Goal: Entertainment & Leisure: Consume media (video, audio)

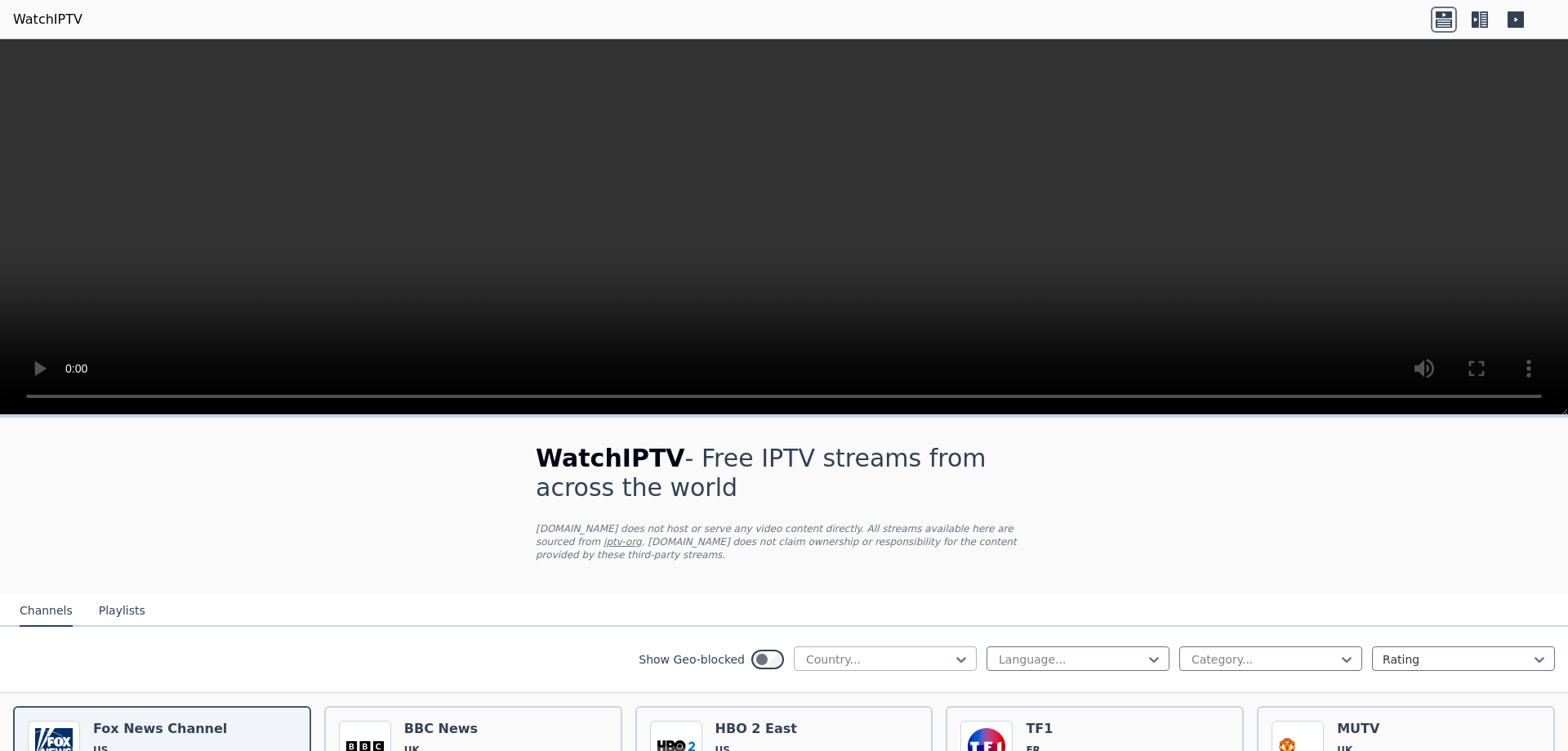
click at [898, 652] on div at bounding box center [879, 660] width 149 height 17
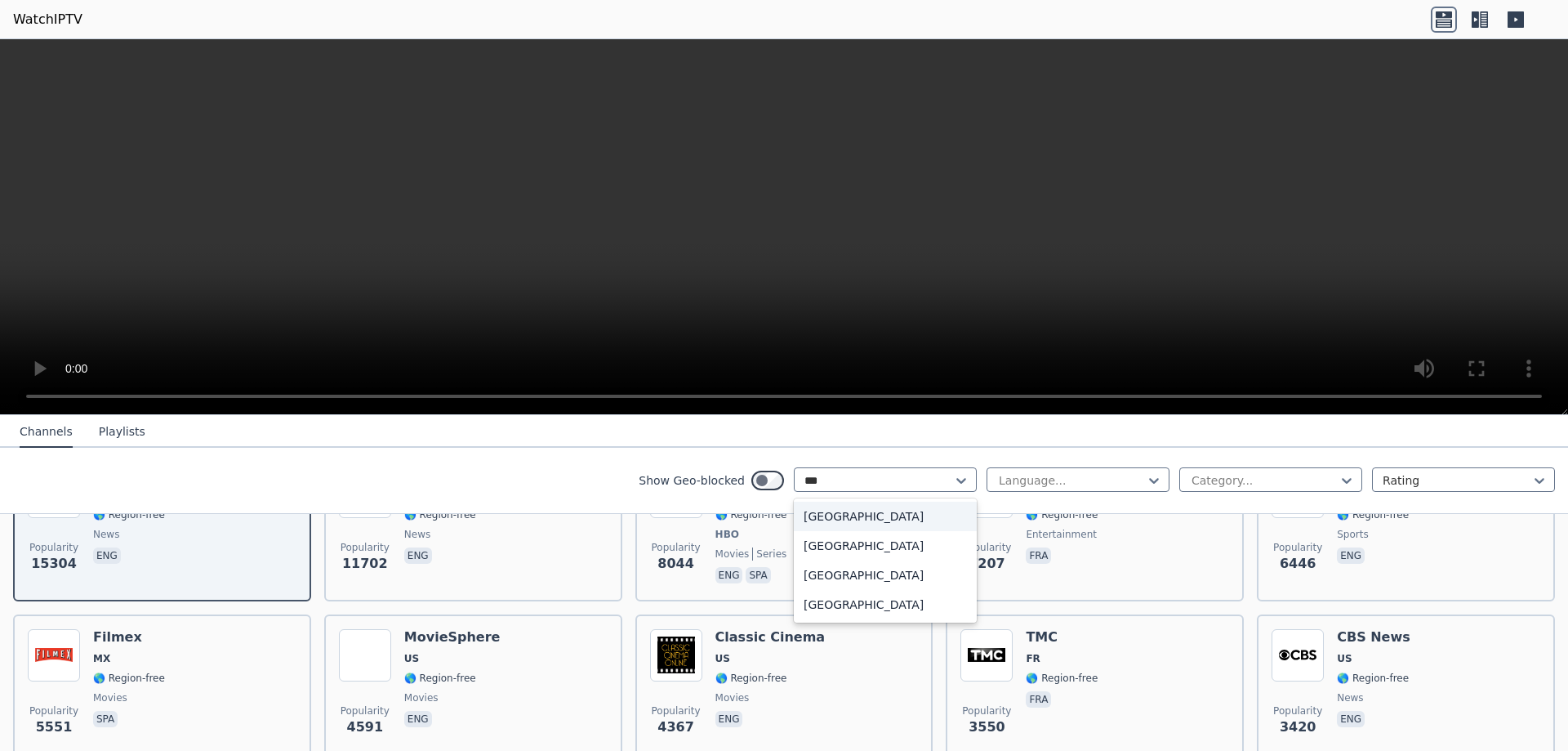
type input "****"
click at [883, 580] on div "[GEOGRAPHIC_DATA]" at bounding box center [884, 575] width 183 height 30
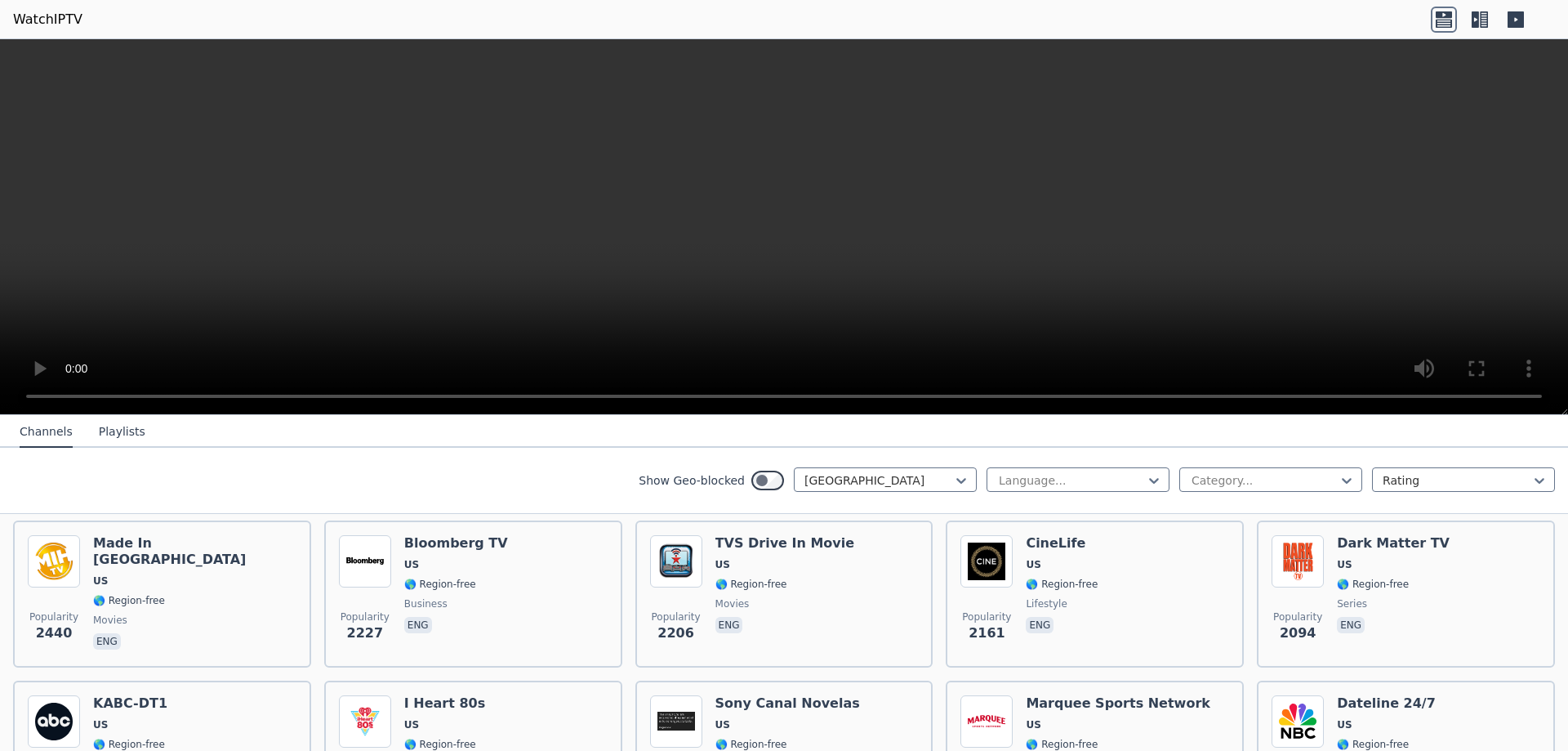
scroll to position [418, 0]
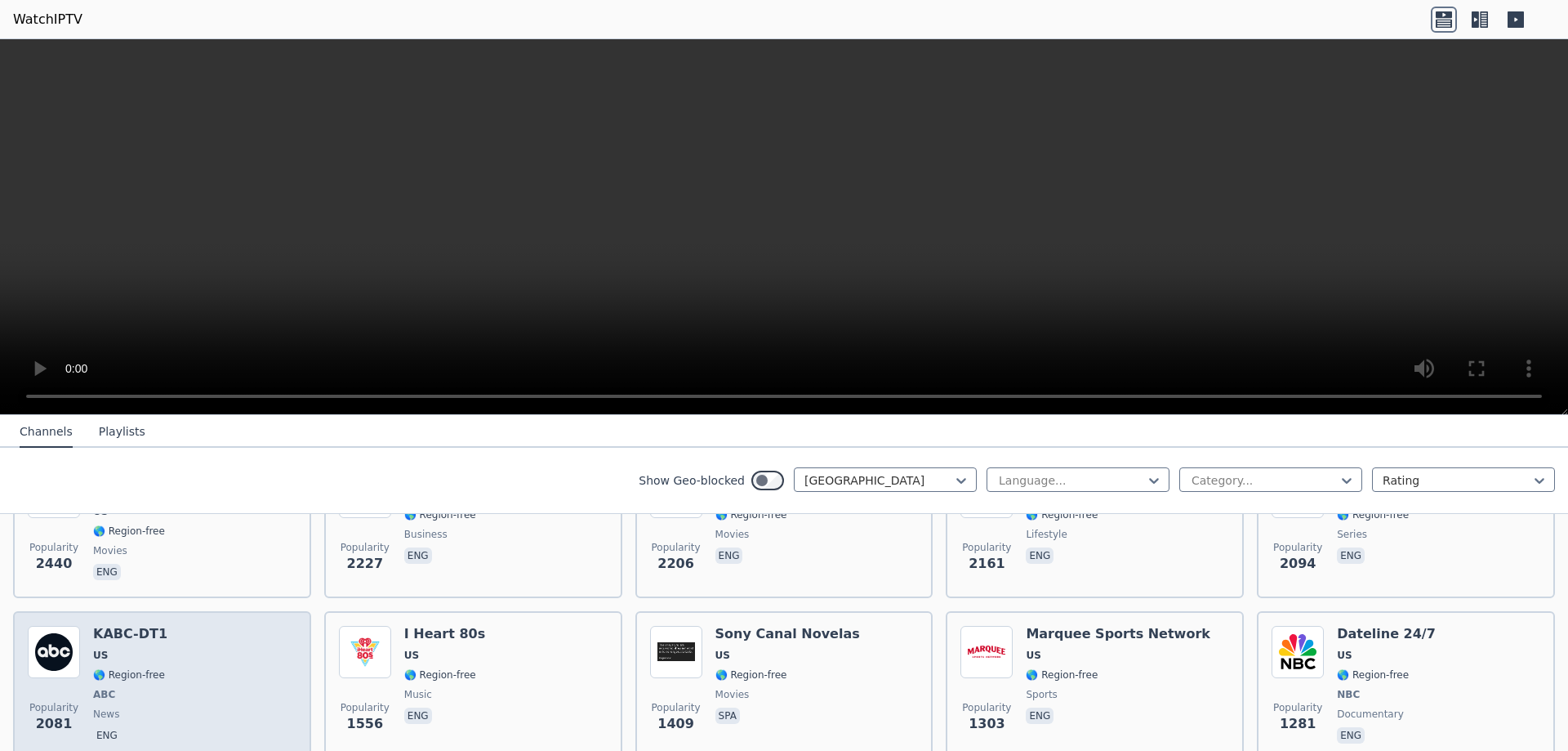
click at [199, 644] on div "Popularity 2081 KABC-DT1 US 🌎 Region-free ABC news eng" at bounding box center [162, 686] width 268 height 121
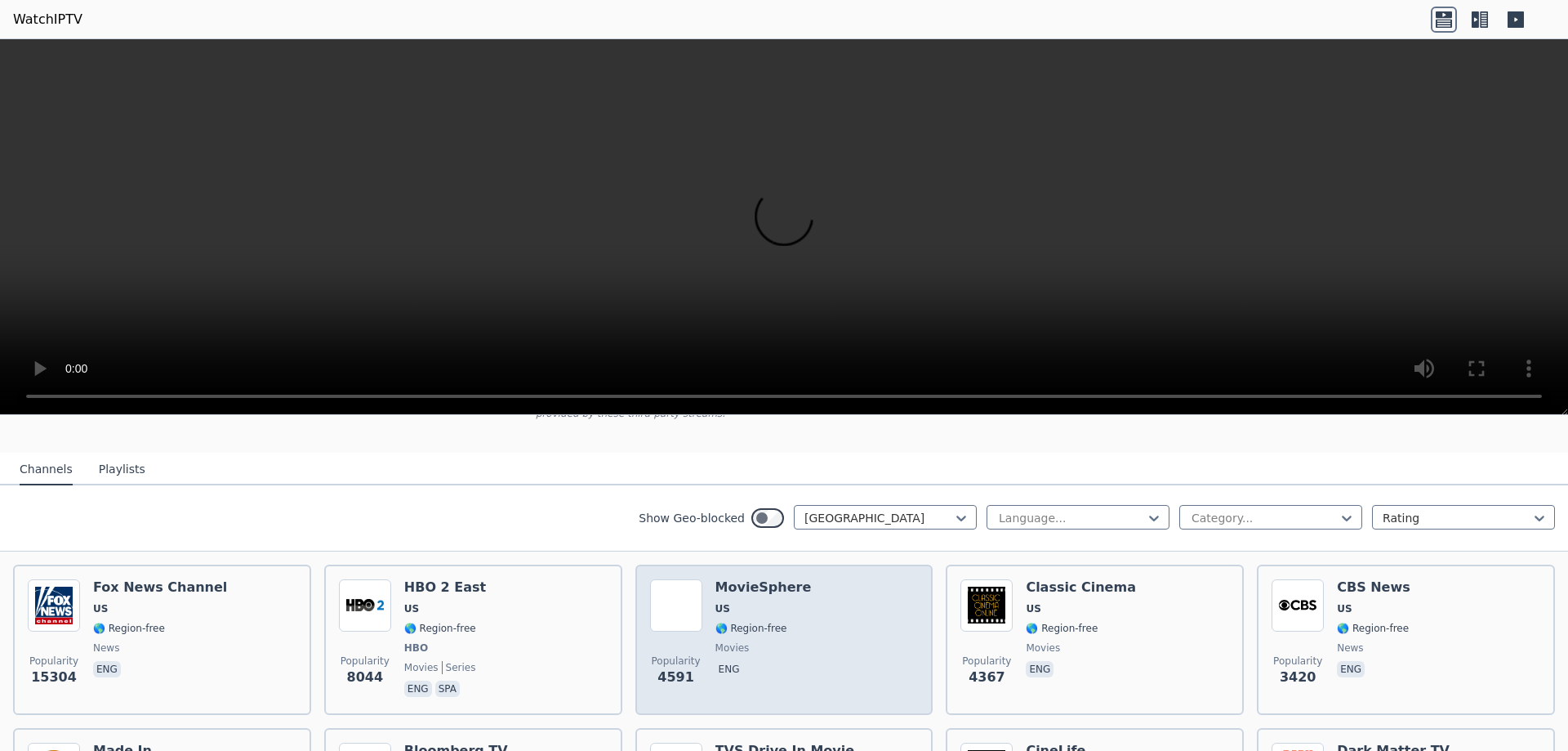
scroll to position [164, 0]
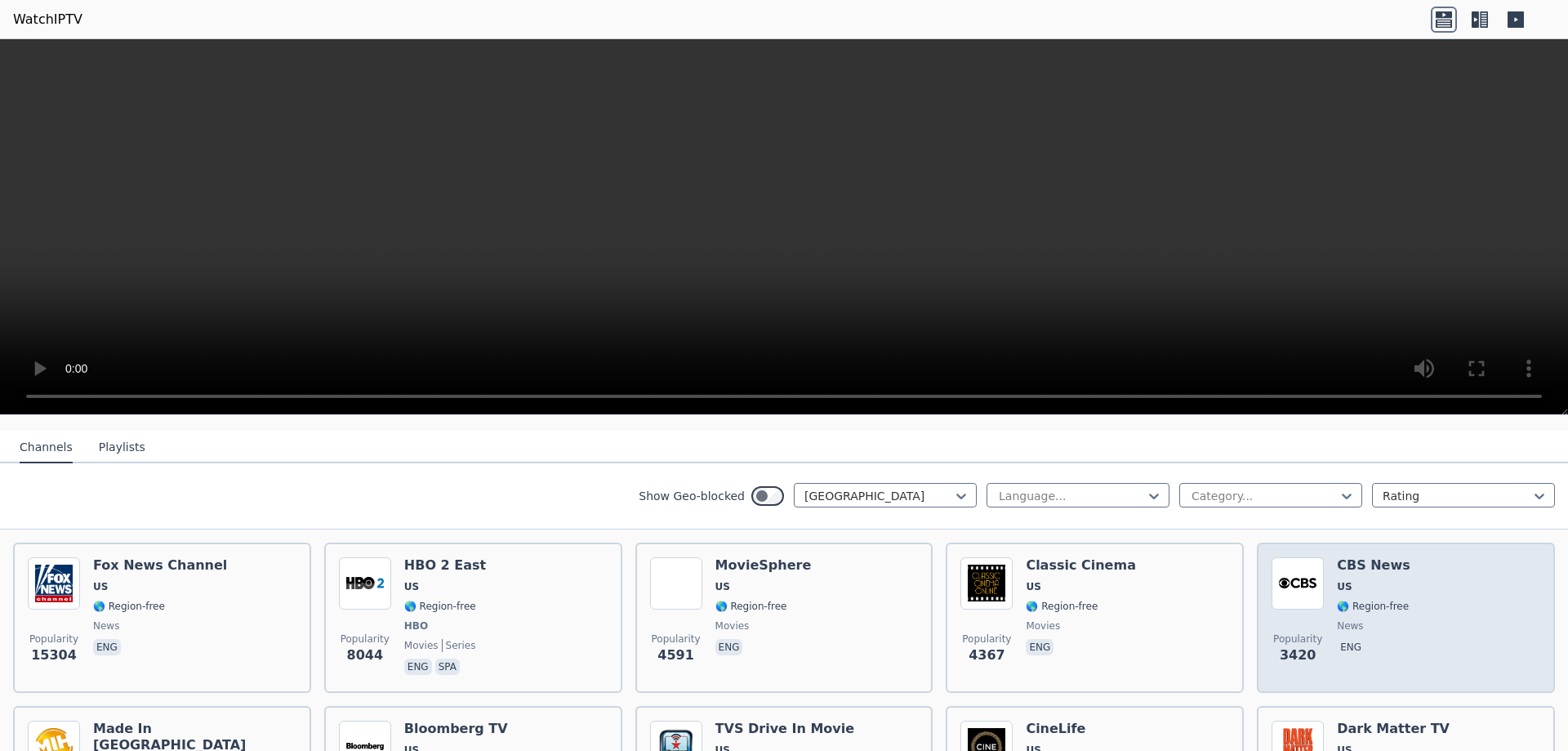
click at [1369, 619] on span "news" at bounding box center [1373, 626] width 73 height 13
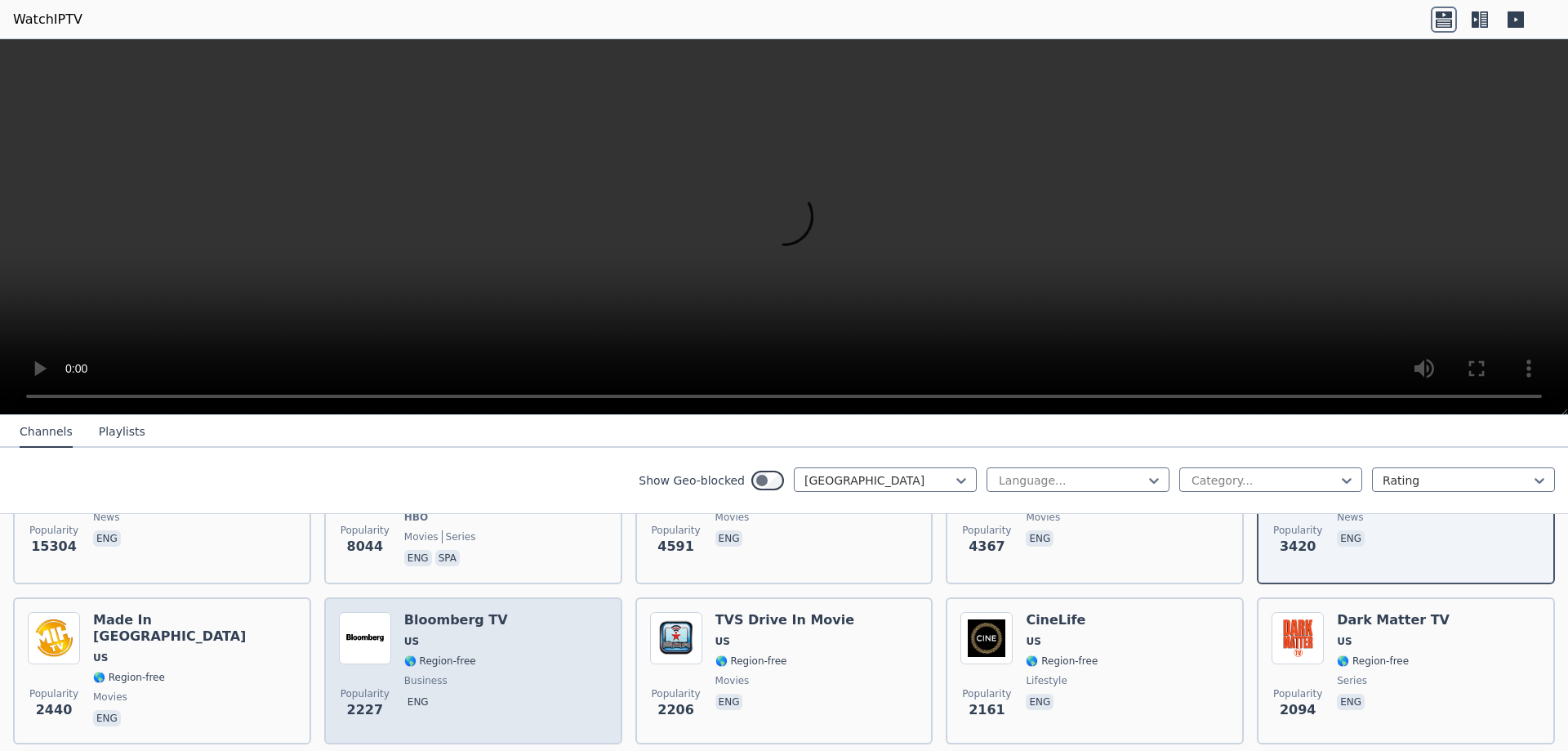
scroll to position [327, 0]
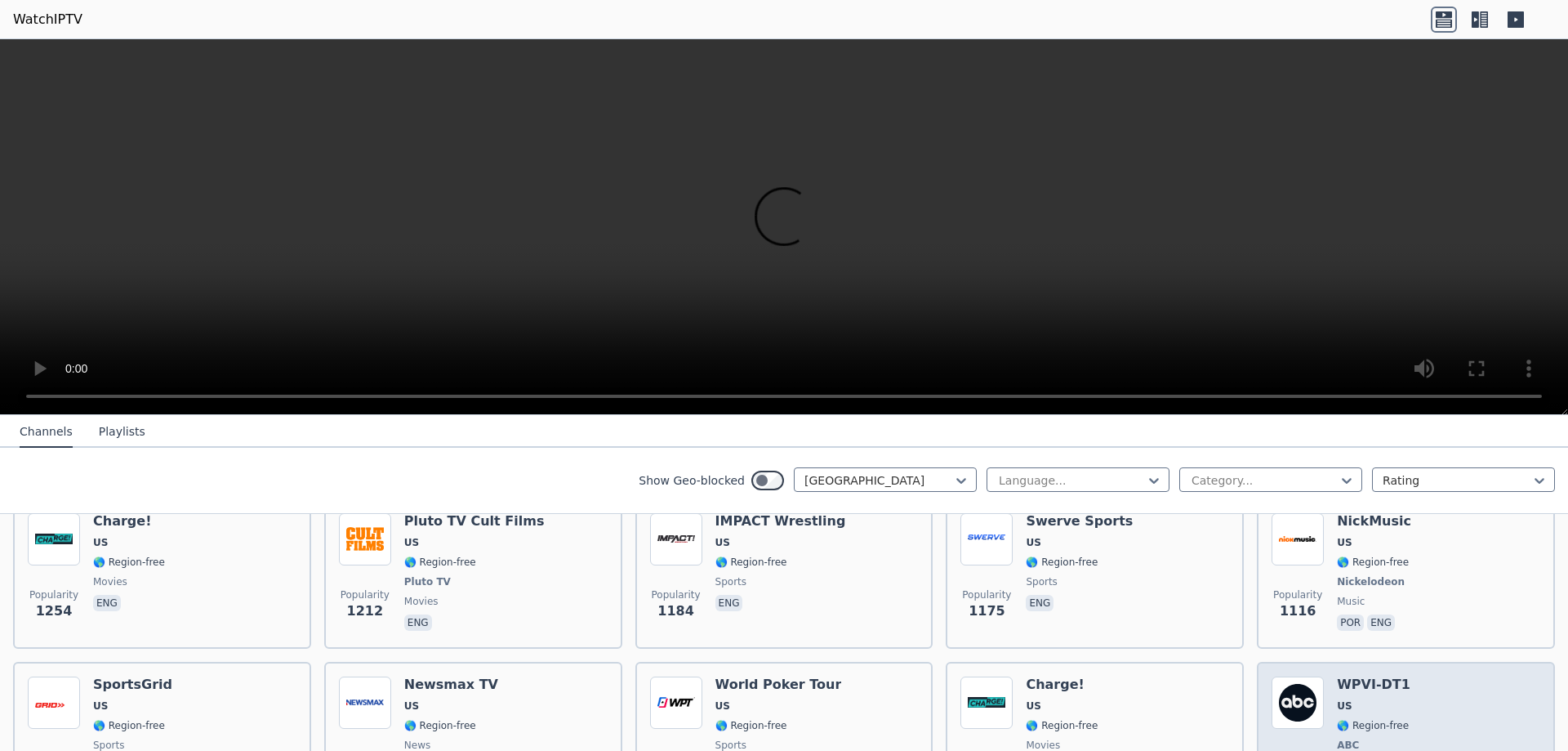
scroll to position [735, 0]
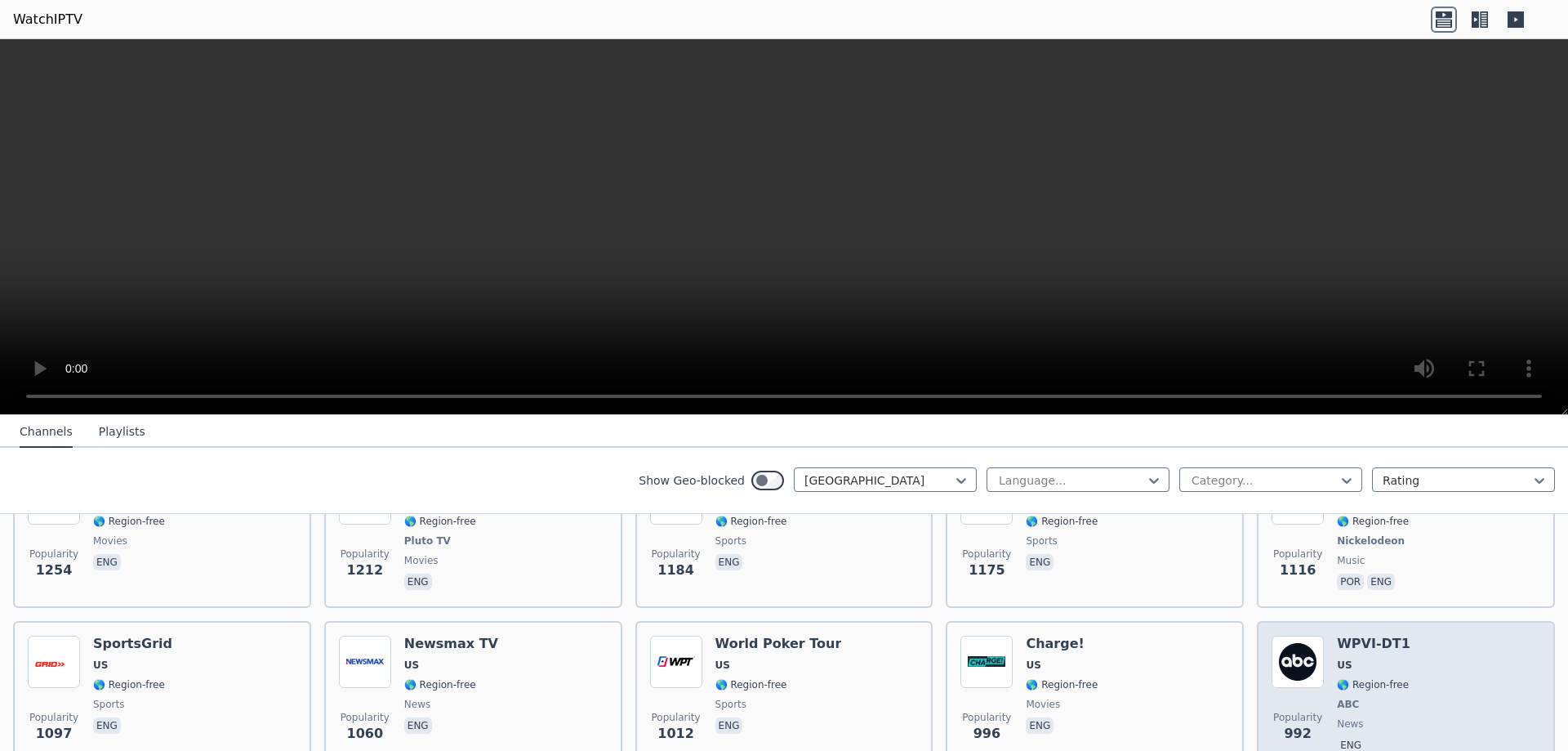
click at [1339, 658] on span "US" at bounding box center [1344, 665] width 15 height 13
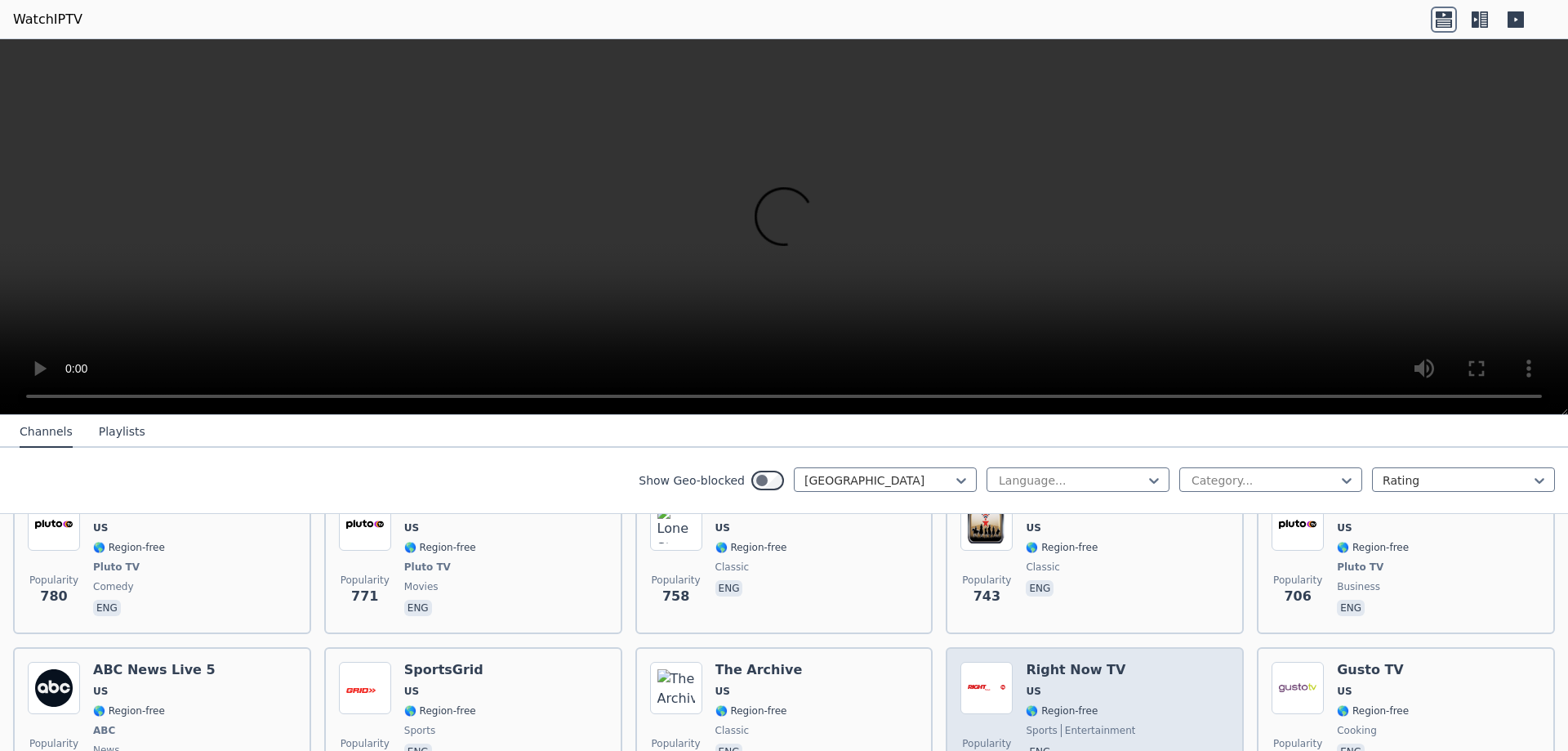
scroll to position [1389, 0]
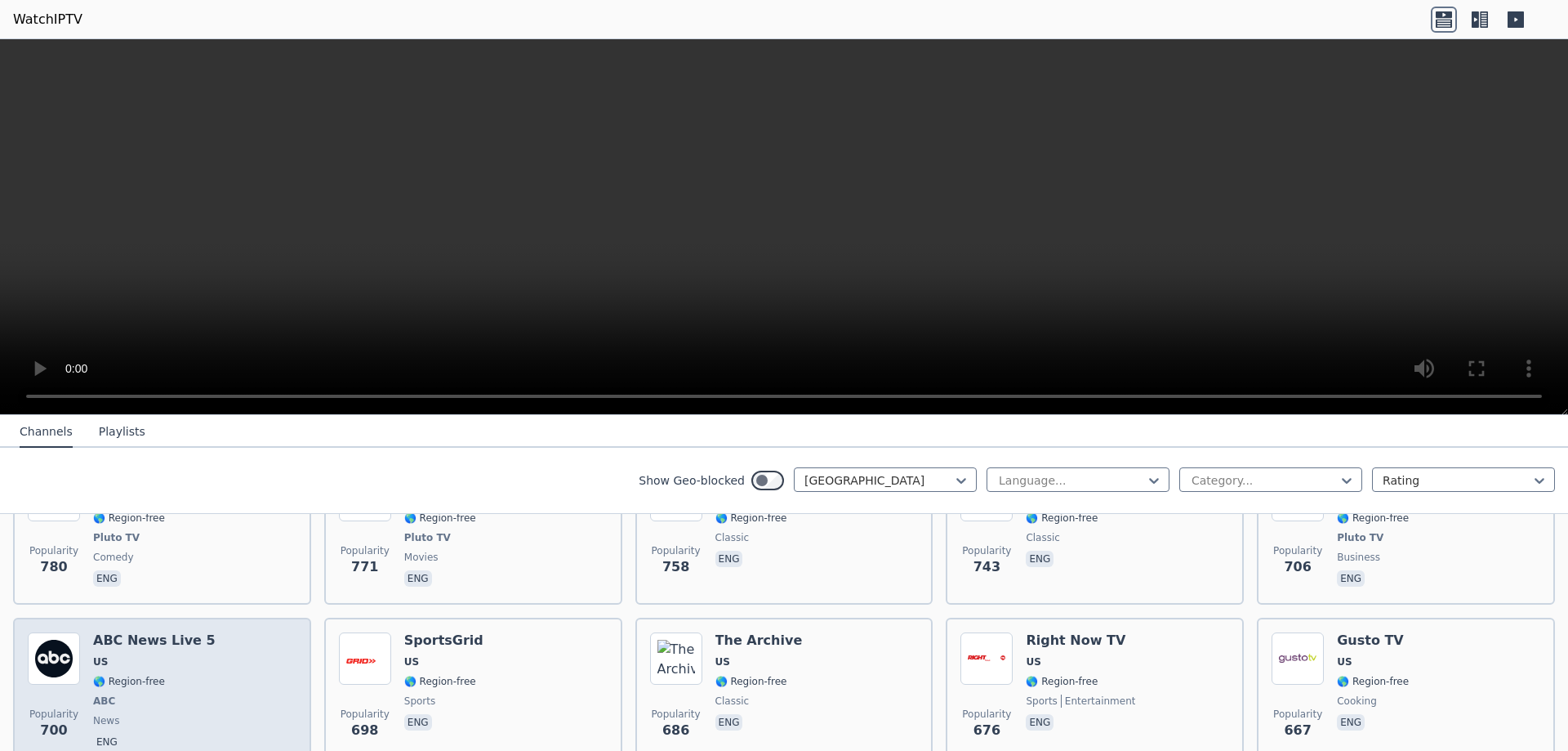
click at [200, 632] on div "Popularity 700 ABC News Live 5 US 🌎 Region-free ABC news eng" at bounding box center [162, 692] width 268 height 121
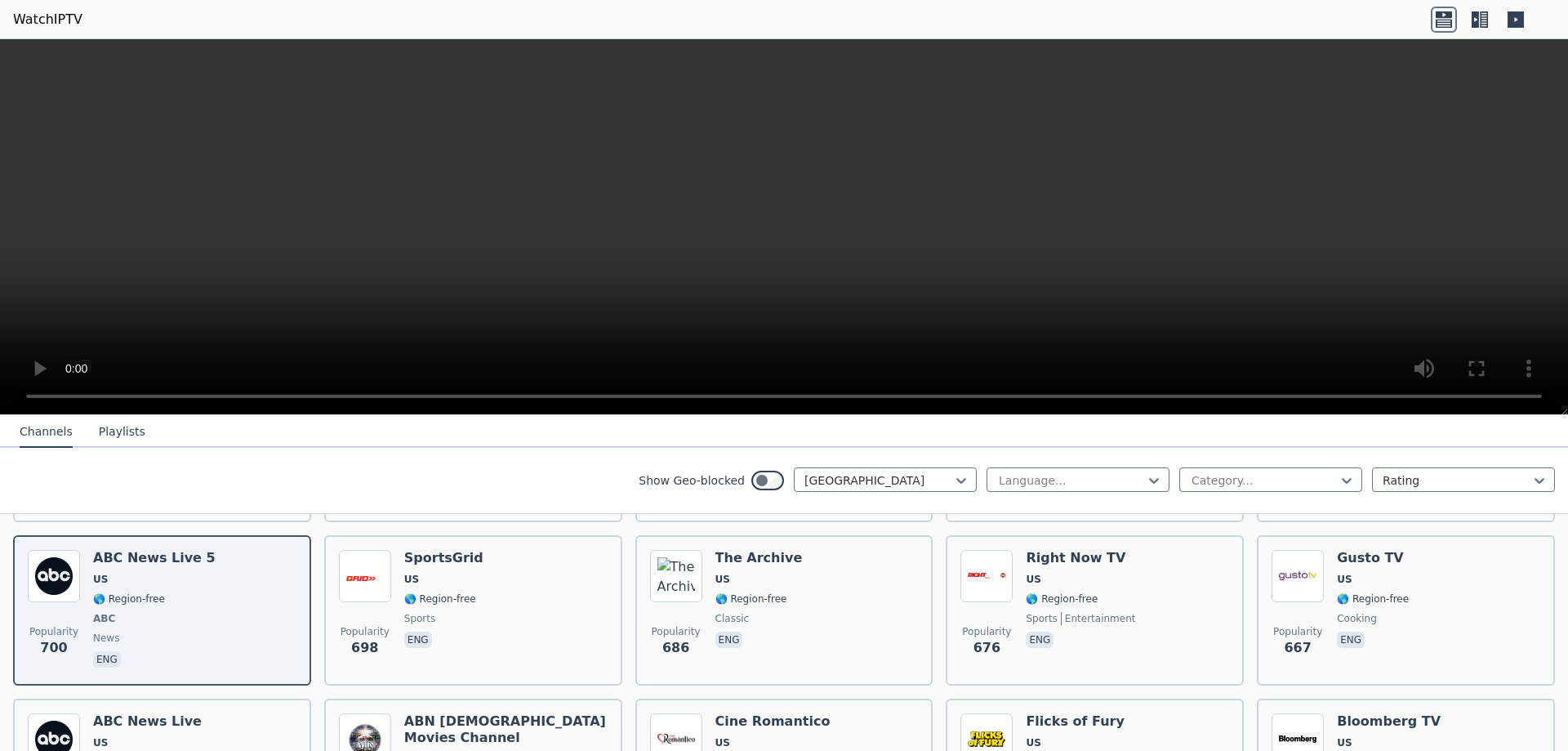
scroll to position [1552, 0]
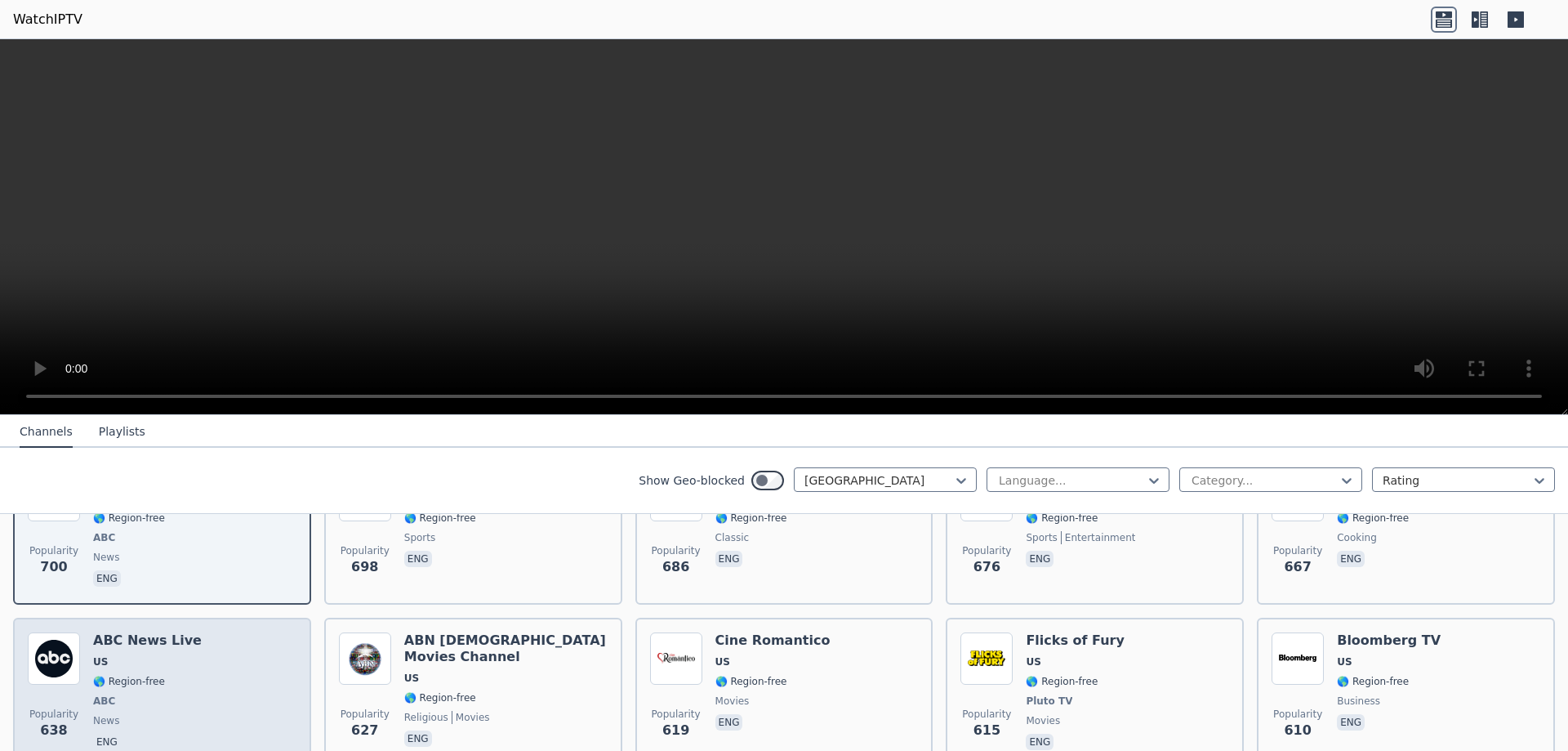
click at [245, 640] on div "Popularity 638 ABC News Live US 🌎 Region-free ABC news eng" at bounding box center [162, 692] width 268 height 121
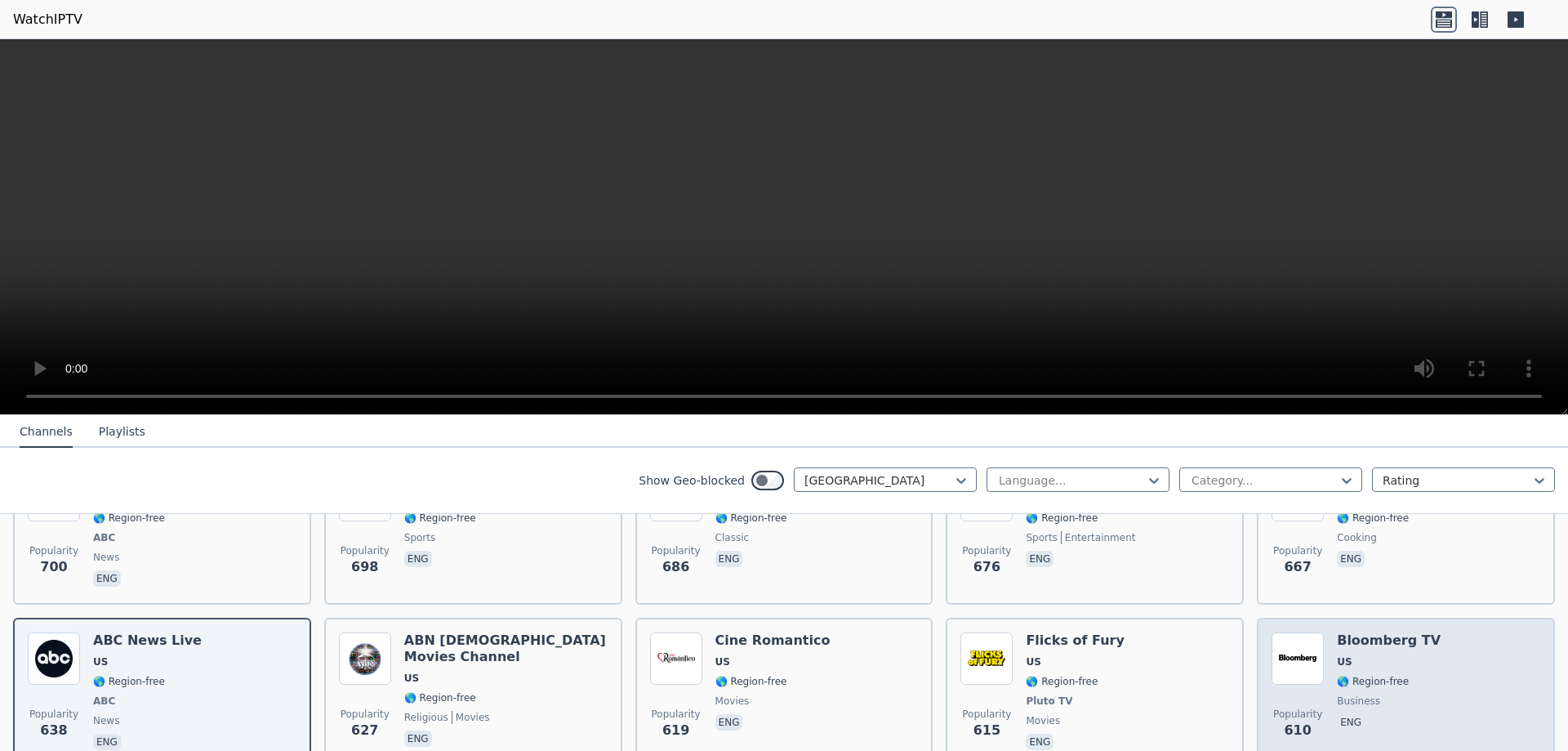
click at [1409, 655] on span "US" at bounding box center [1389, 662] width 104 height 13
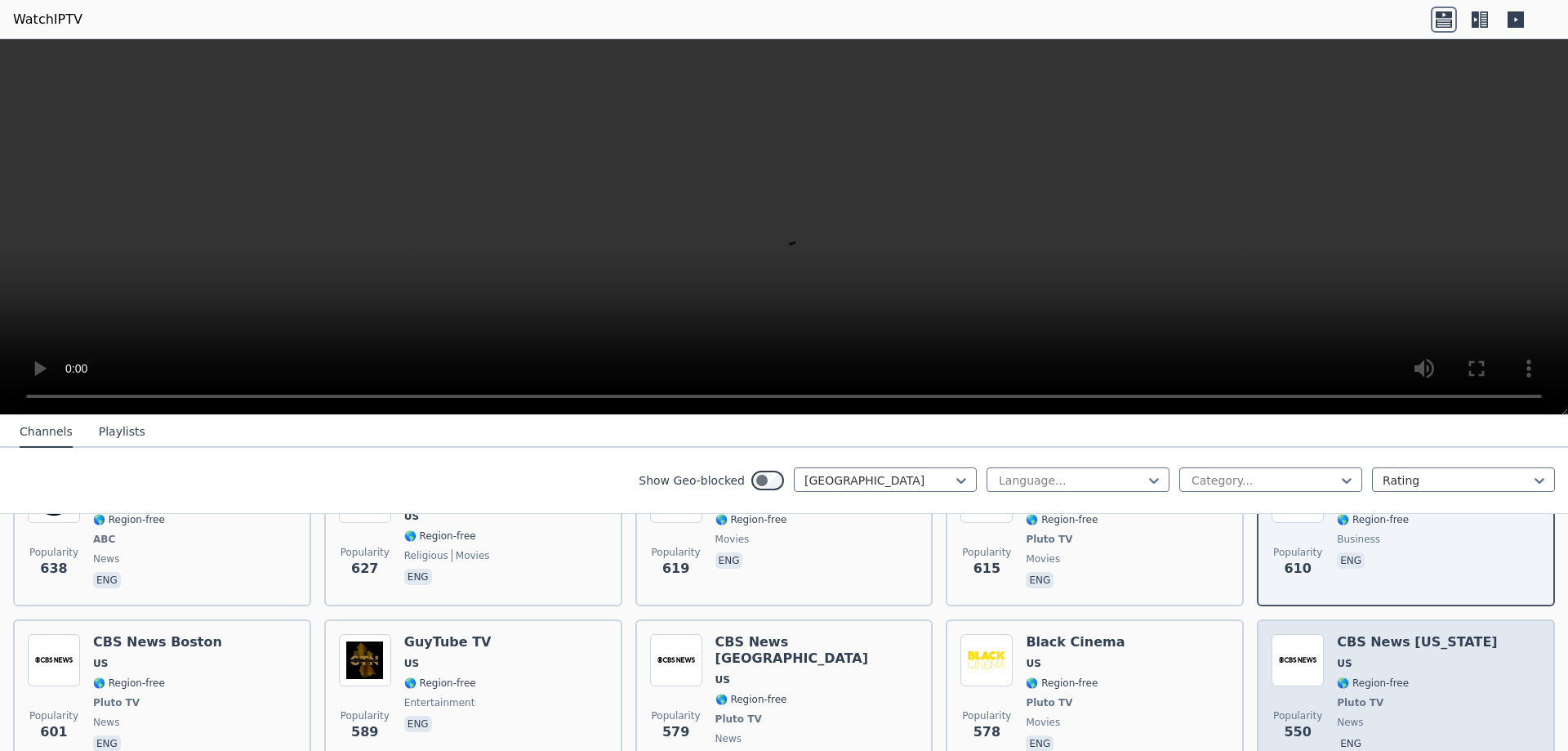
scroll to position [1716, 0]
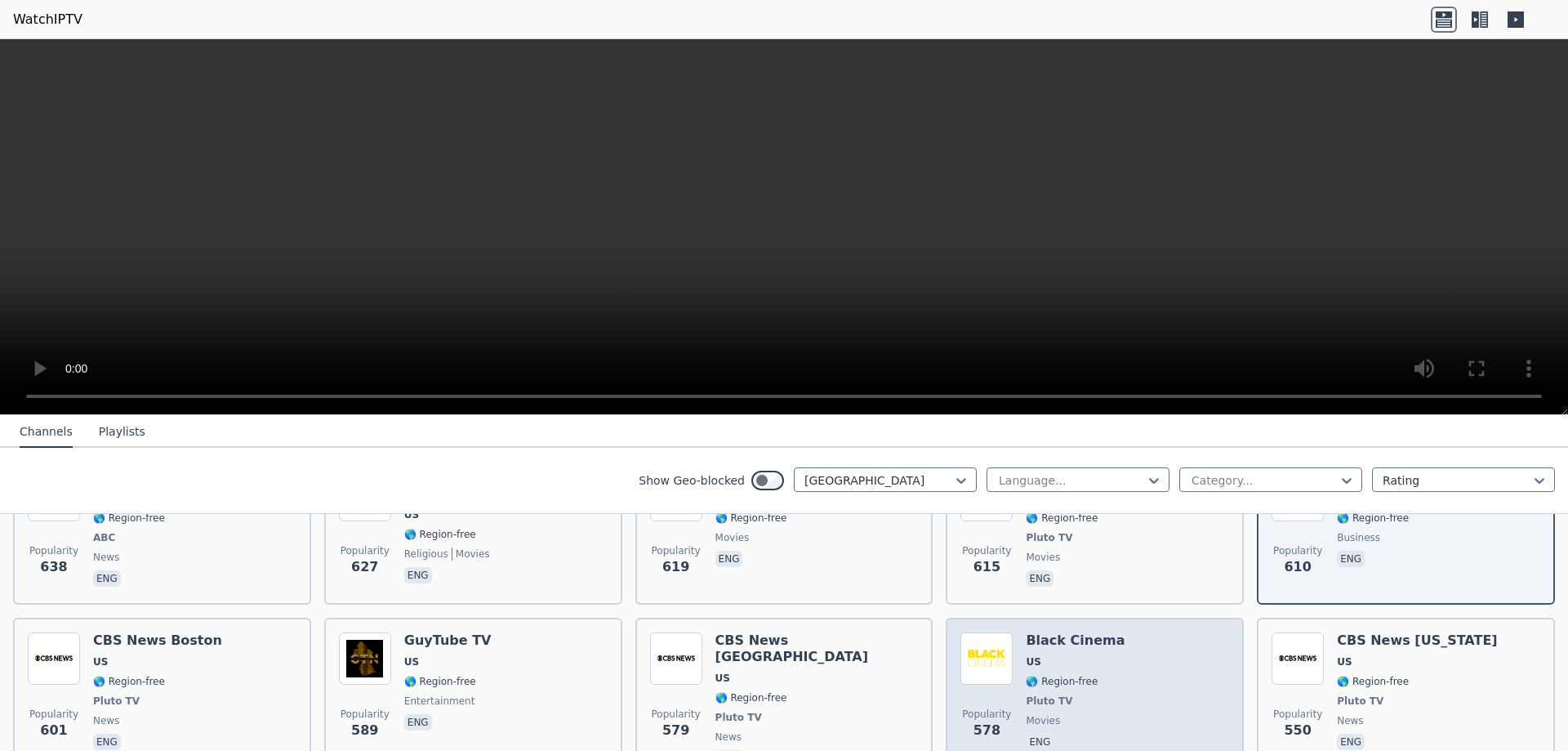
click at [1205, 649] on div "Popularity 578 Black Cinema US 🌎 Region-free Pluto TV movies eng" at bounding box center [1094, 701] width 268 height 138
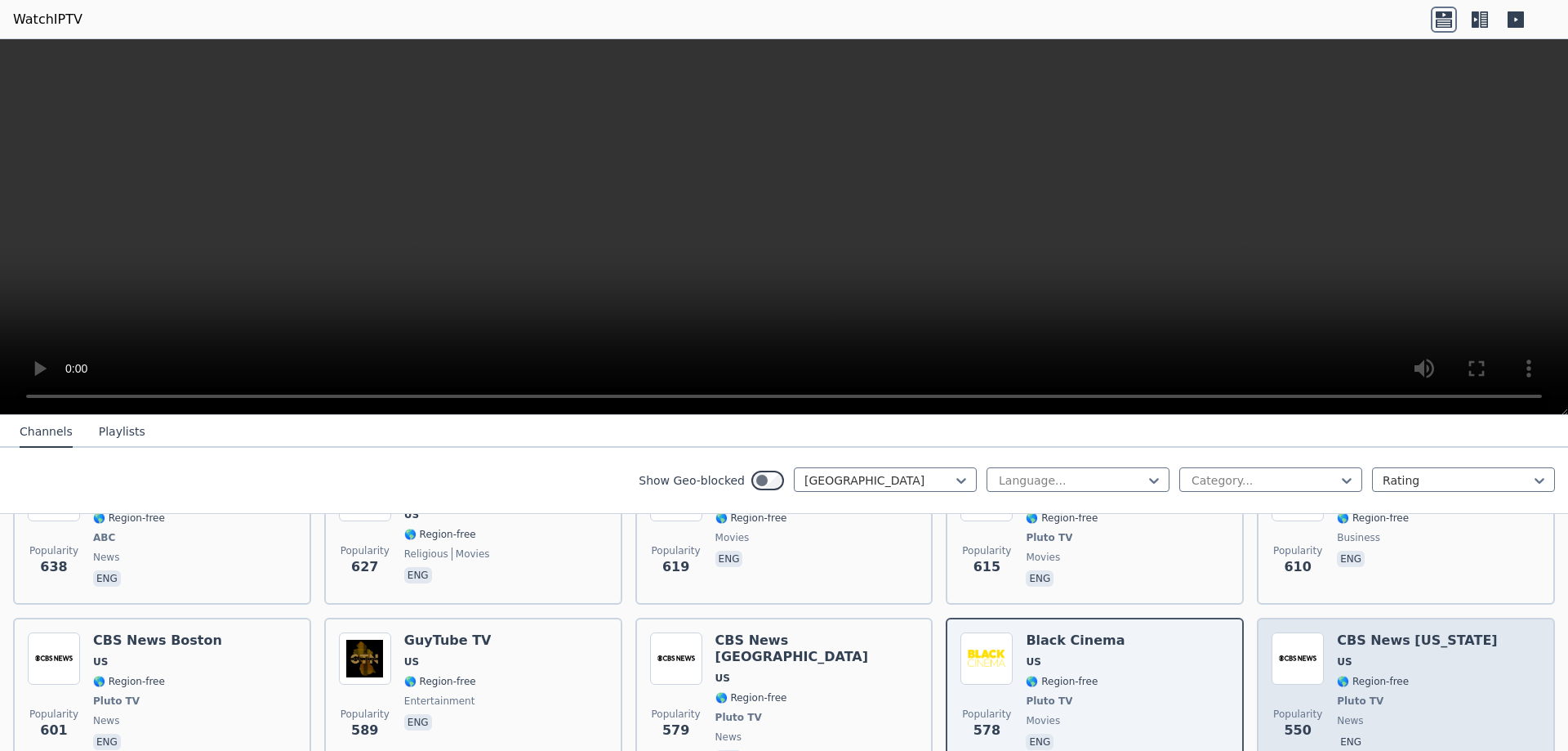
click at [1339, 656] on div "CBS News [US_STATE] [GEOGRAPHIC_DATA] 🌎 Region-free Pluto TV news eng" at bounding box center [1417, 701] width 160 height 138
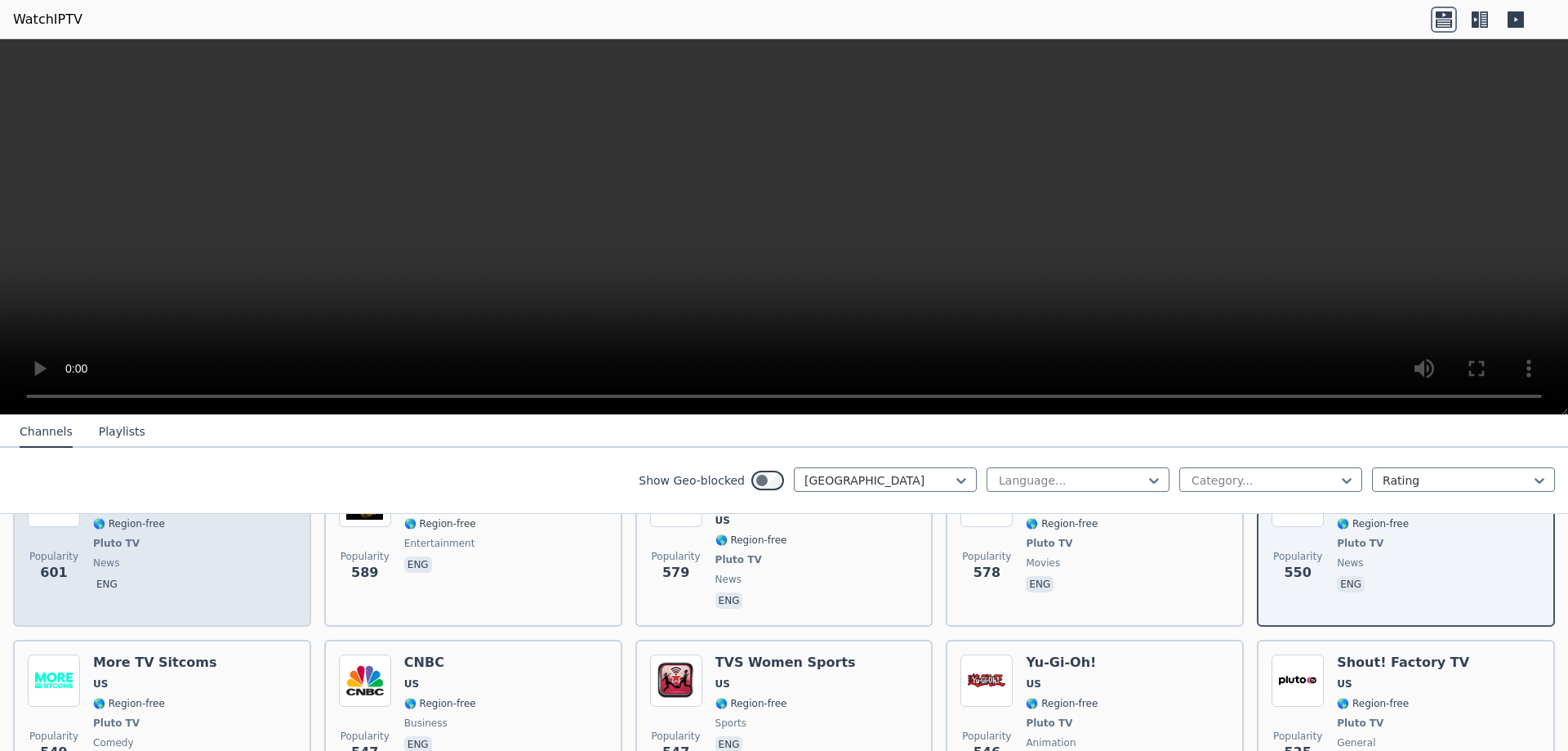
scroll to position [1879, 0]
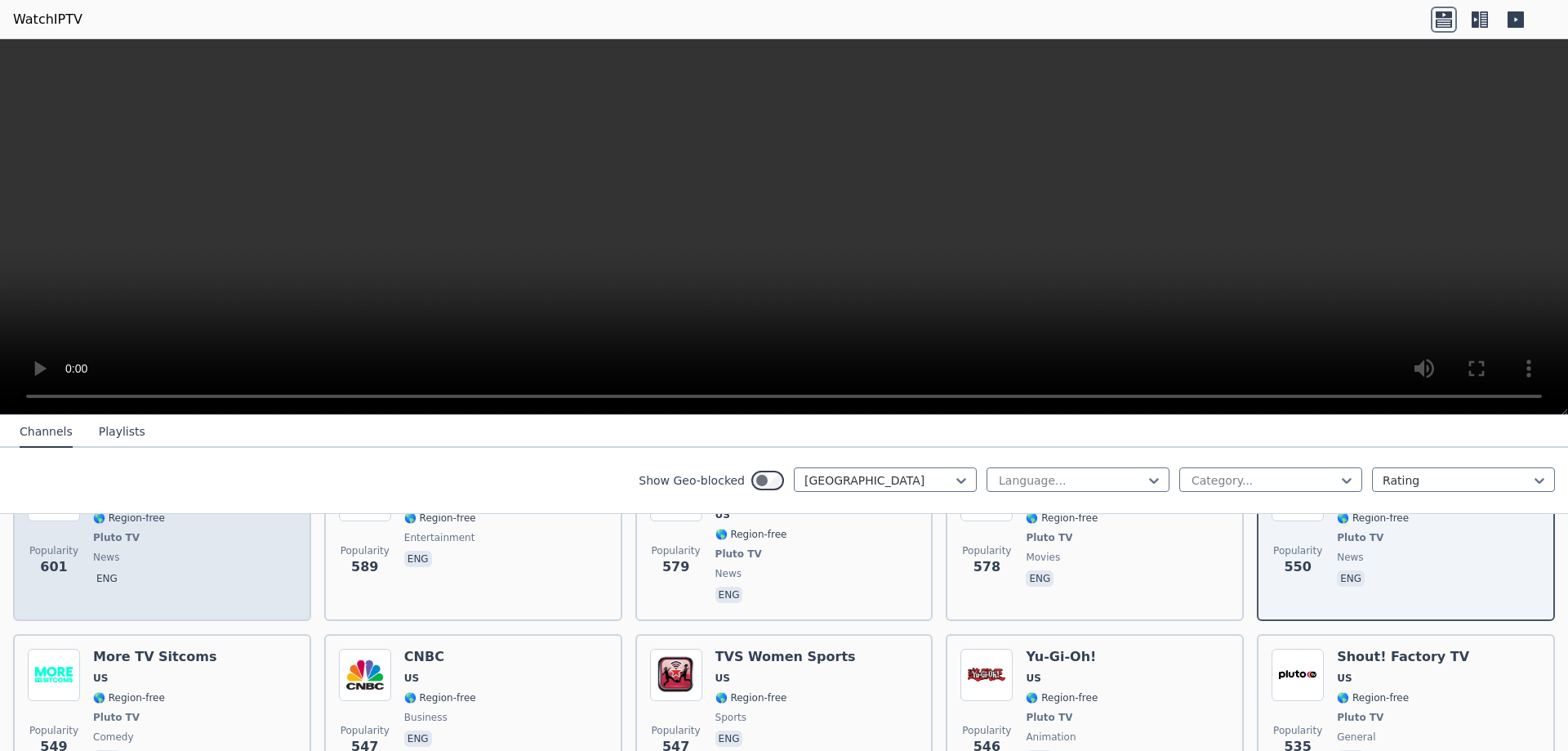
click at [226, 553] on div "Popularity 601 CBS News [GEOGRAPHIC_DATA] [GEOGRAPHIC_DATA] 🌎 Region-free Pluto…" at bounding box center [162, 538] width 268 height 138
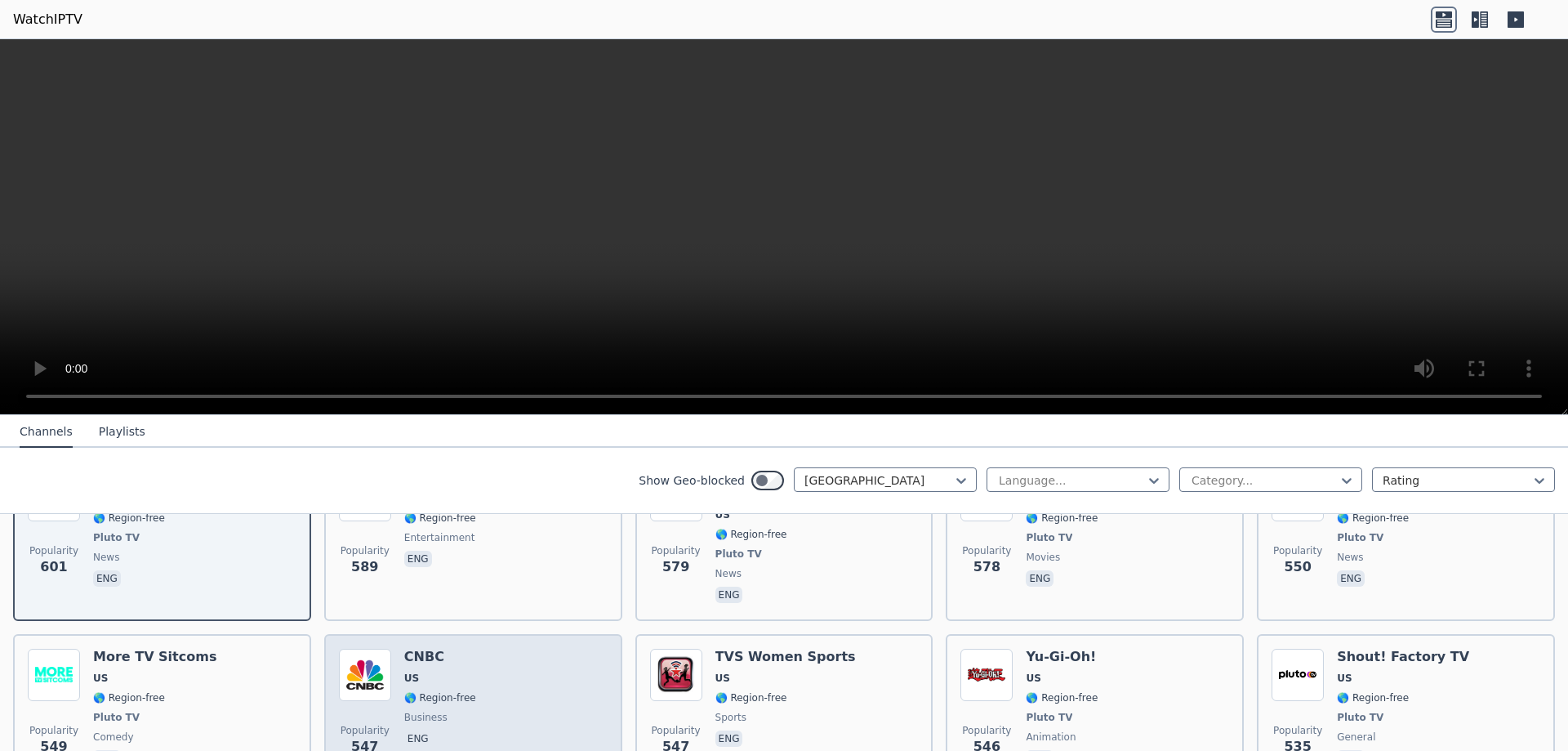
click at [489, 656] on div "Popularity 547 CNBC US 🌎 Region-free business eng" at bounding box center [473, 709] width 268 height 121
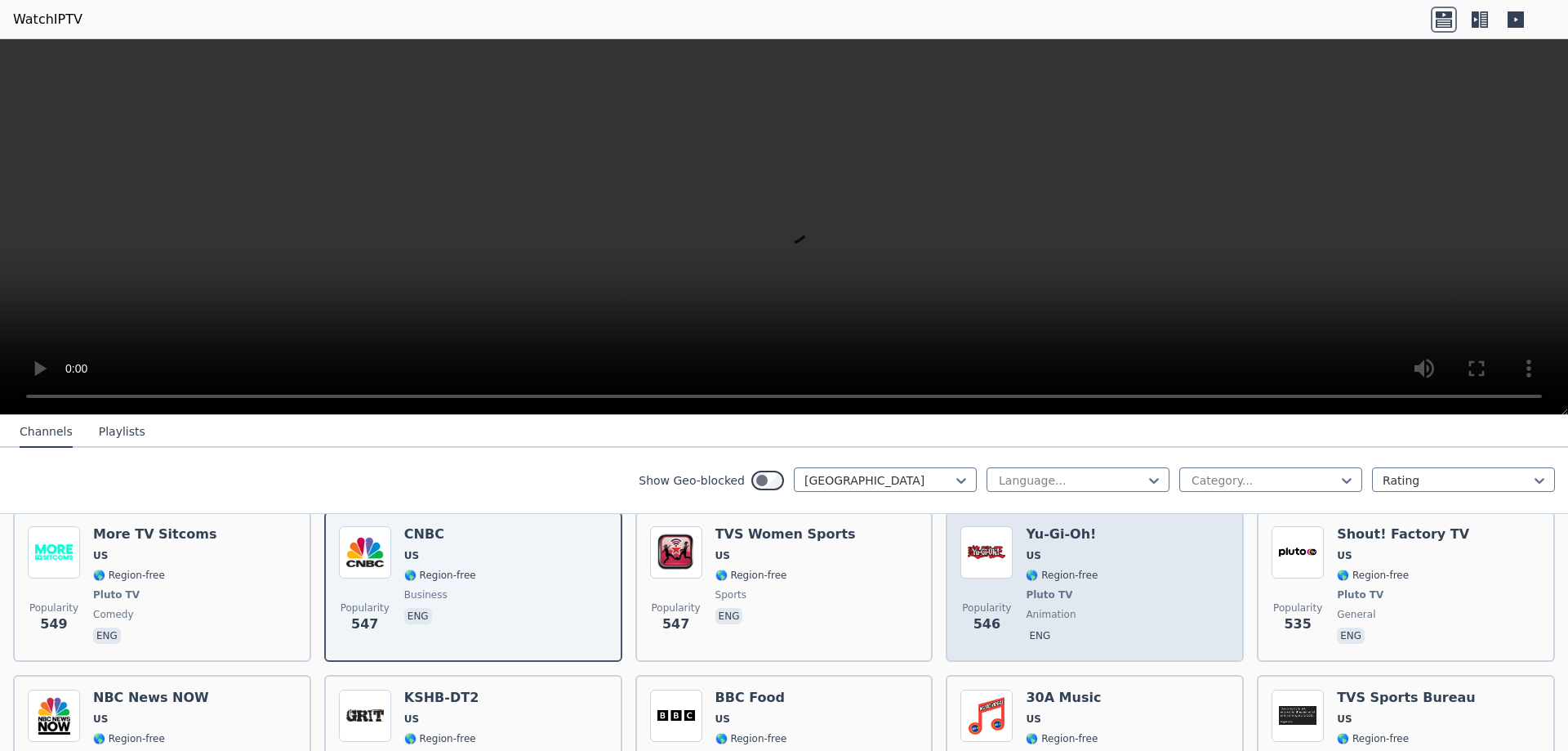
scroll to position [2042, 0]
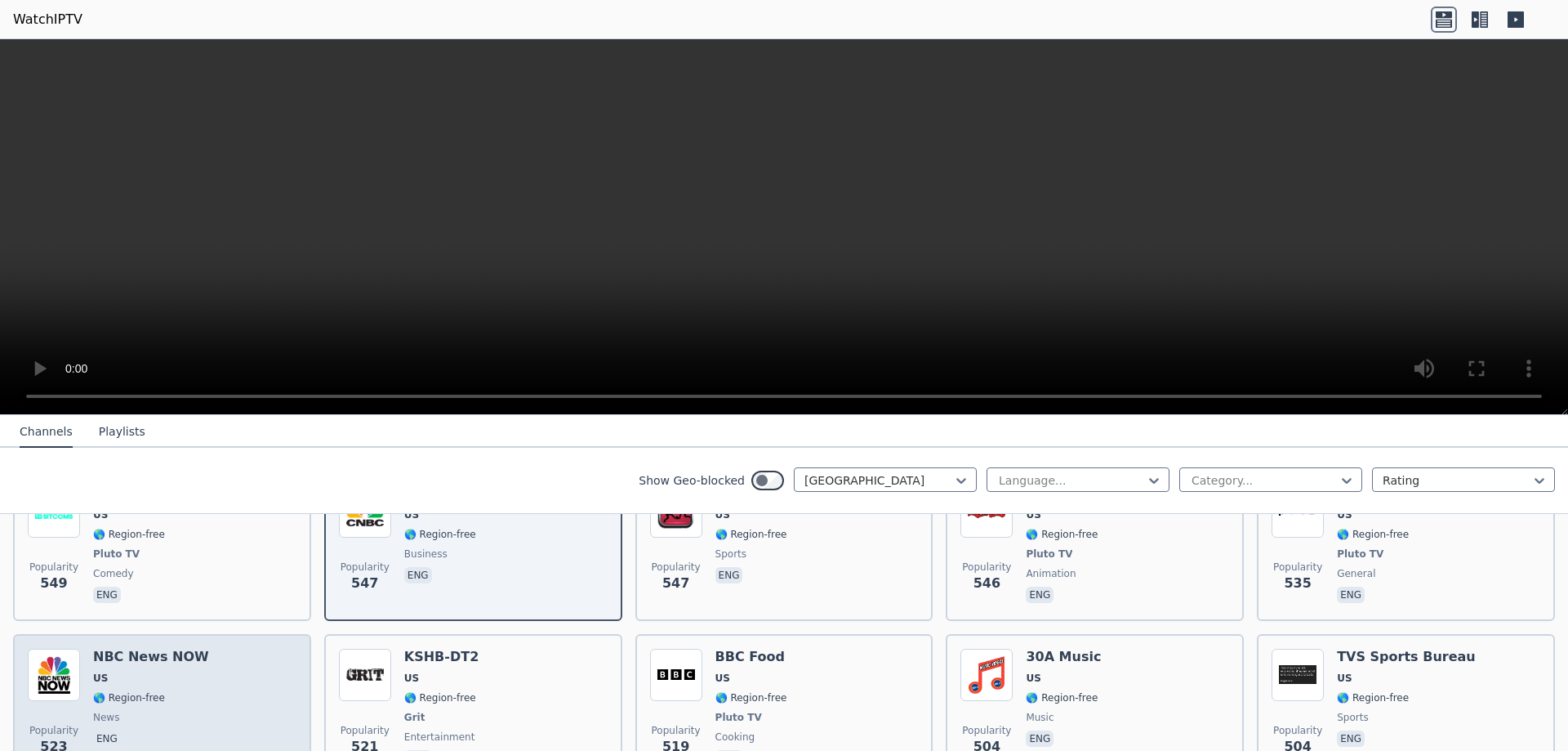
click at [208, 659] on div "Popularity 523 NBC News NOW US 🌎 Region-free news eng" at bounding box center [162, 709] width 268 height 121
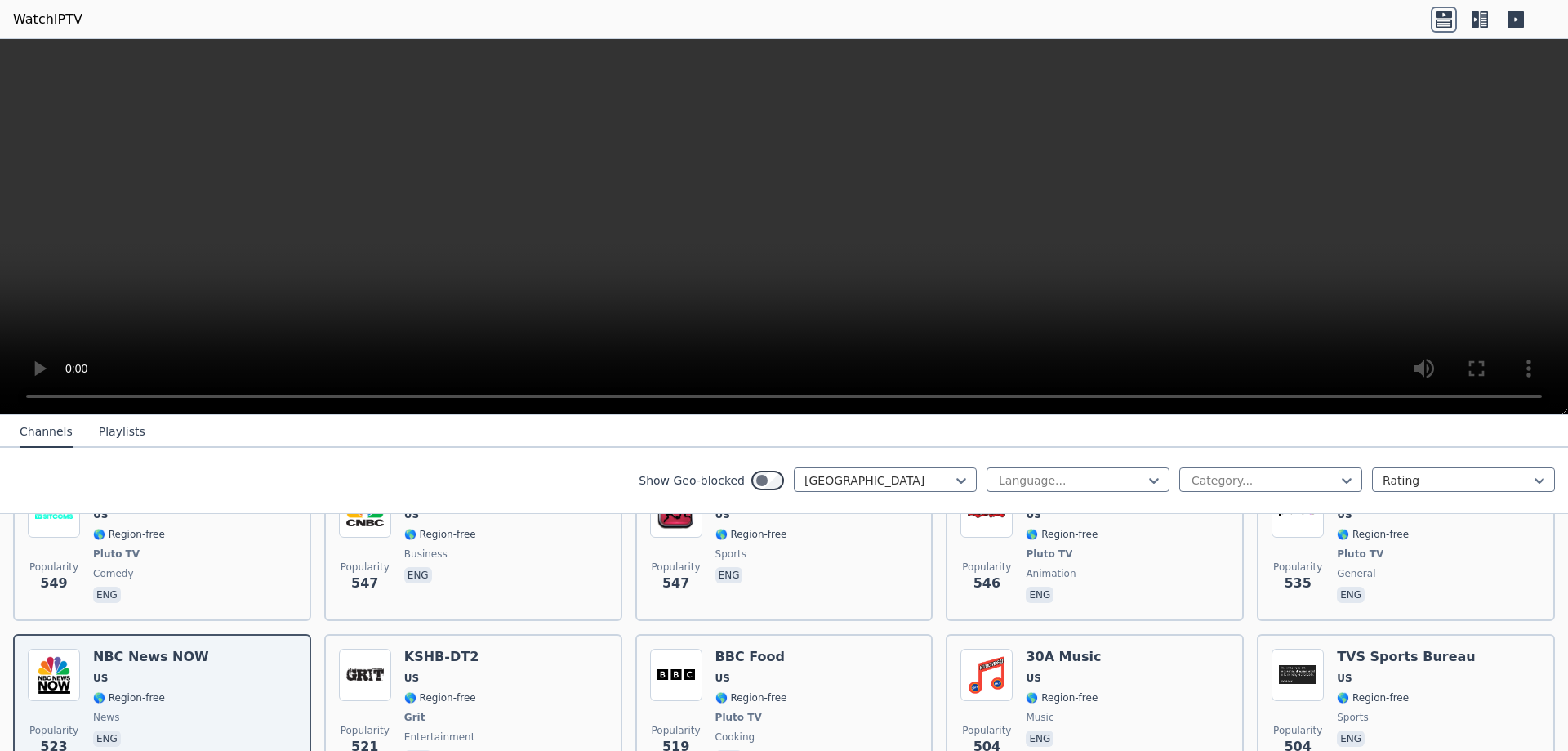
click at [1479, 23] on icon at bounding box center [1480, 20] width 26 height 26
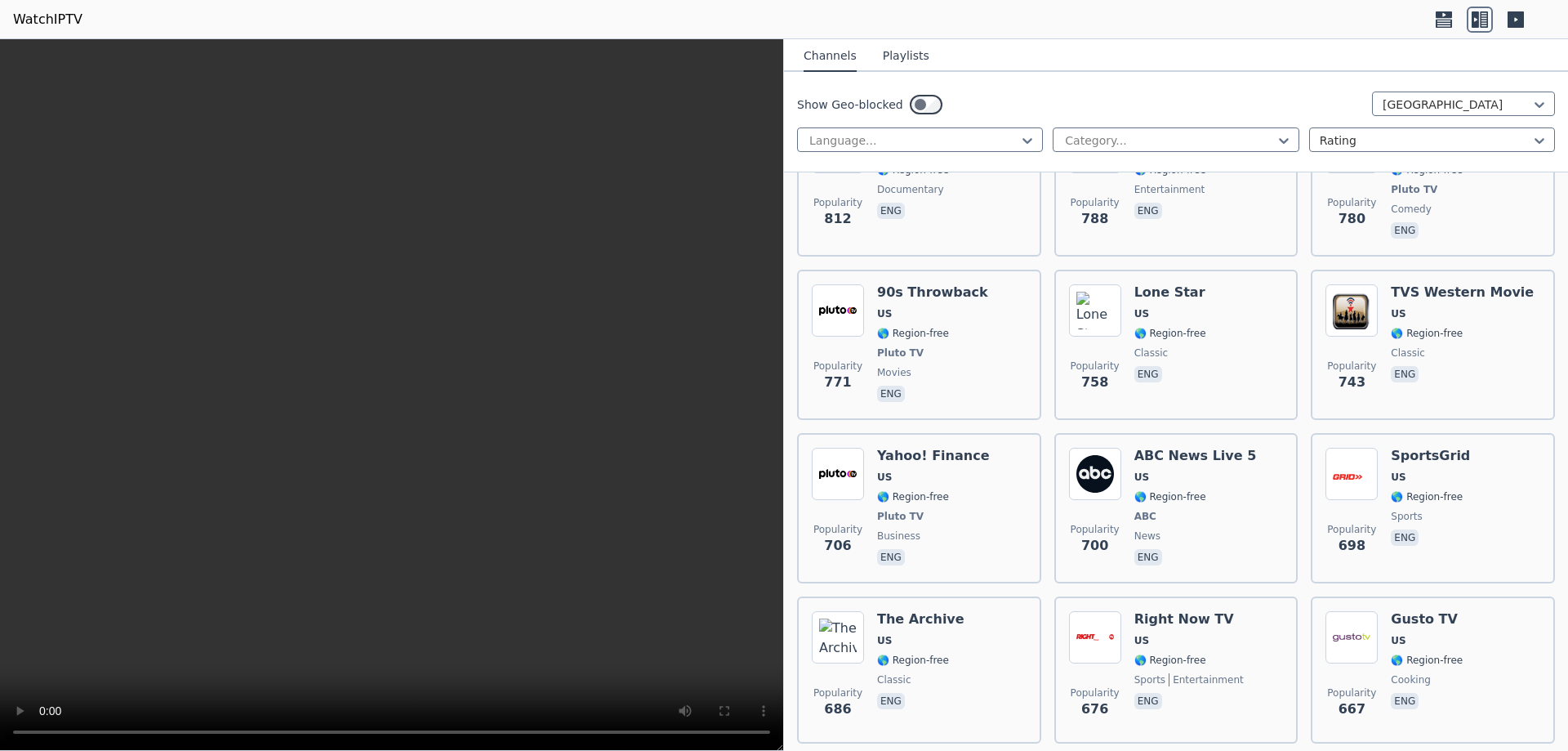
click at [1505, 23] on icon at bounding box center [1515, 20] width 26 height 26
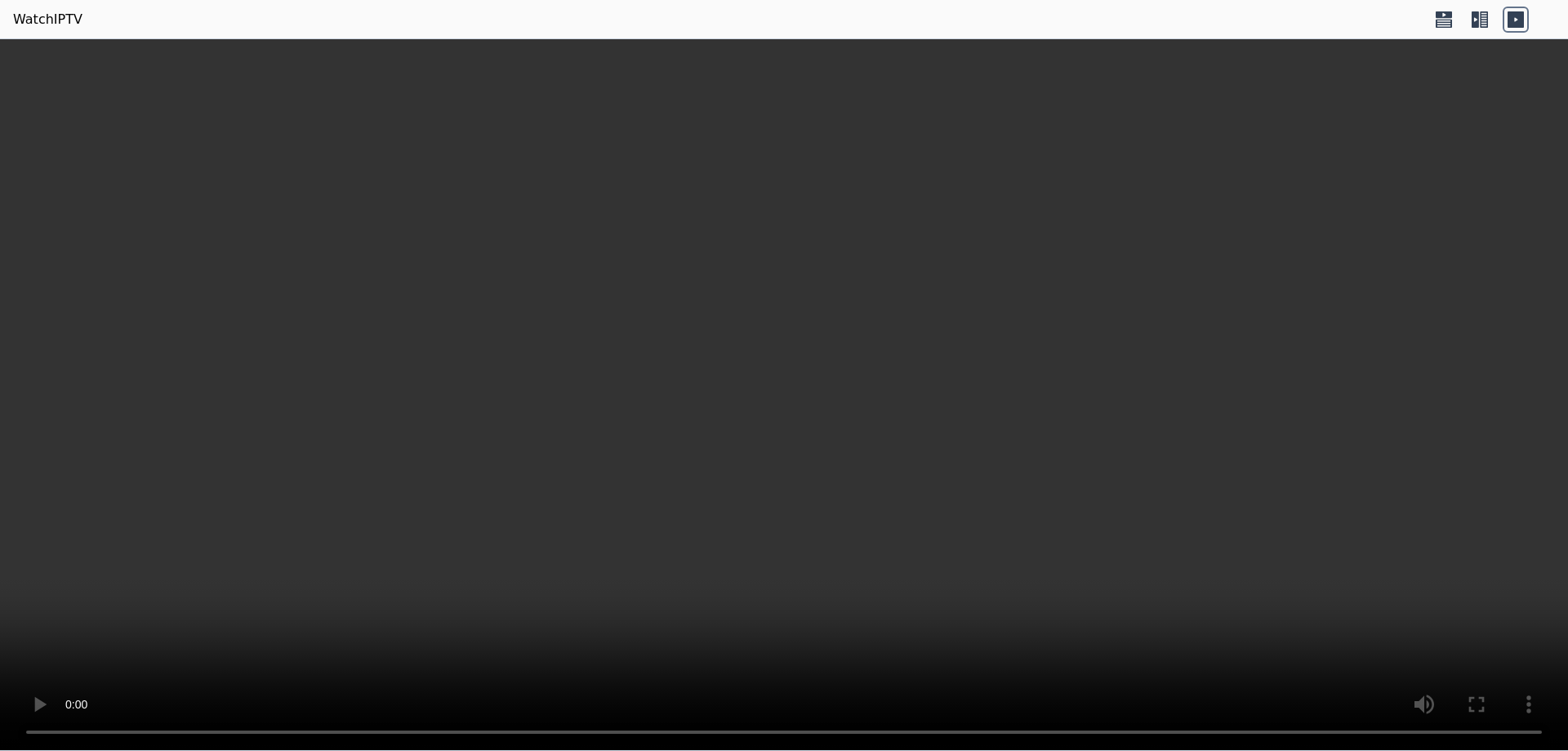
click at [1447, 18] on icon at bounding box center [1444, 20] width 26 height 26
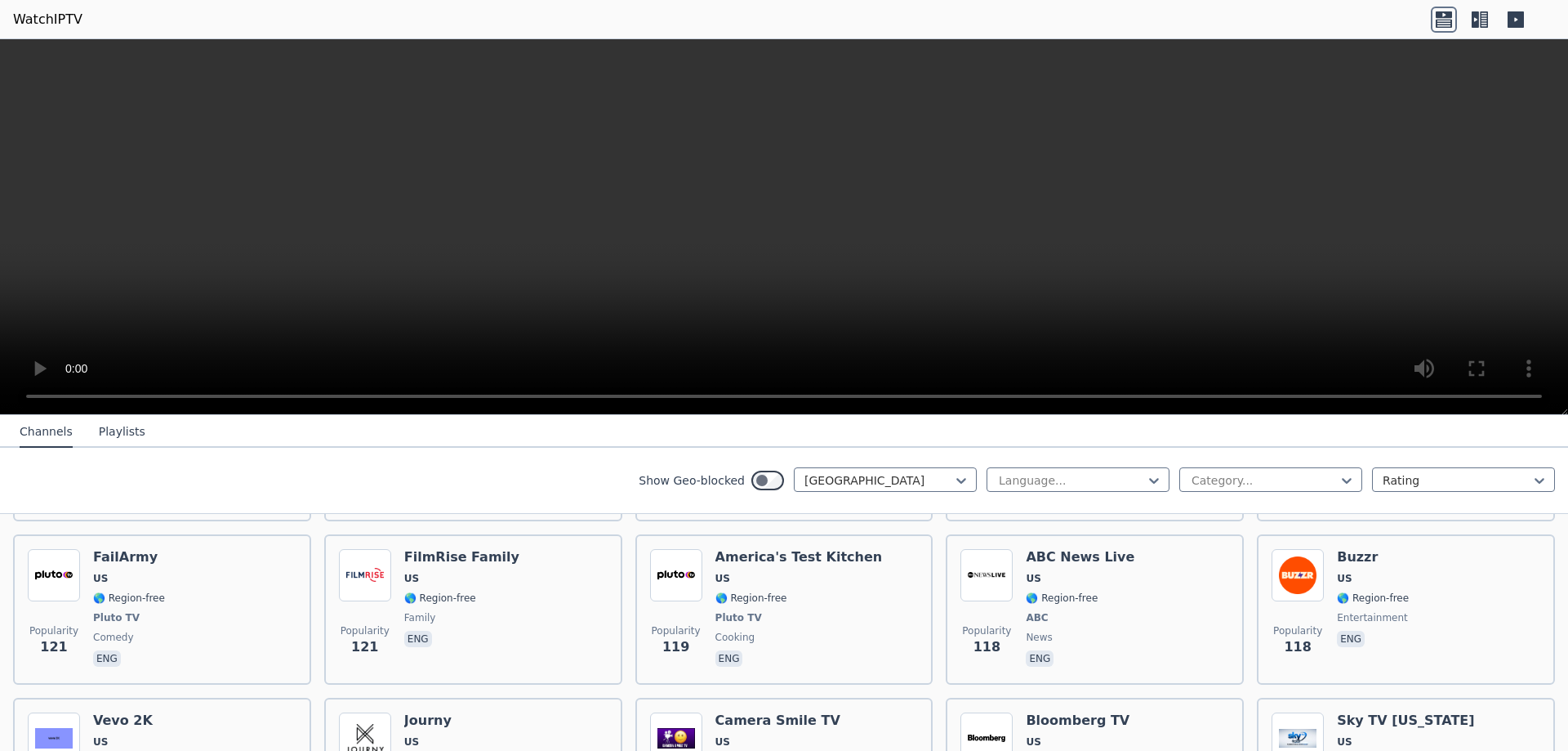
scroll to position [8160, 0]
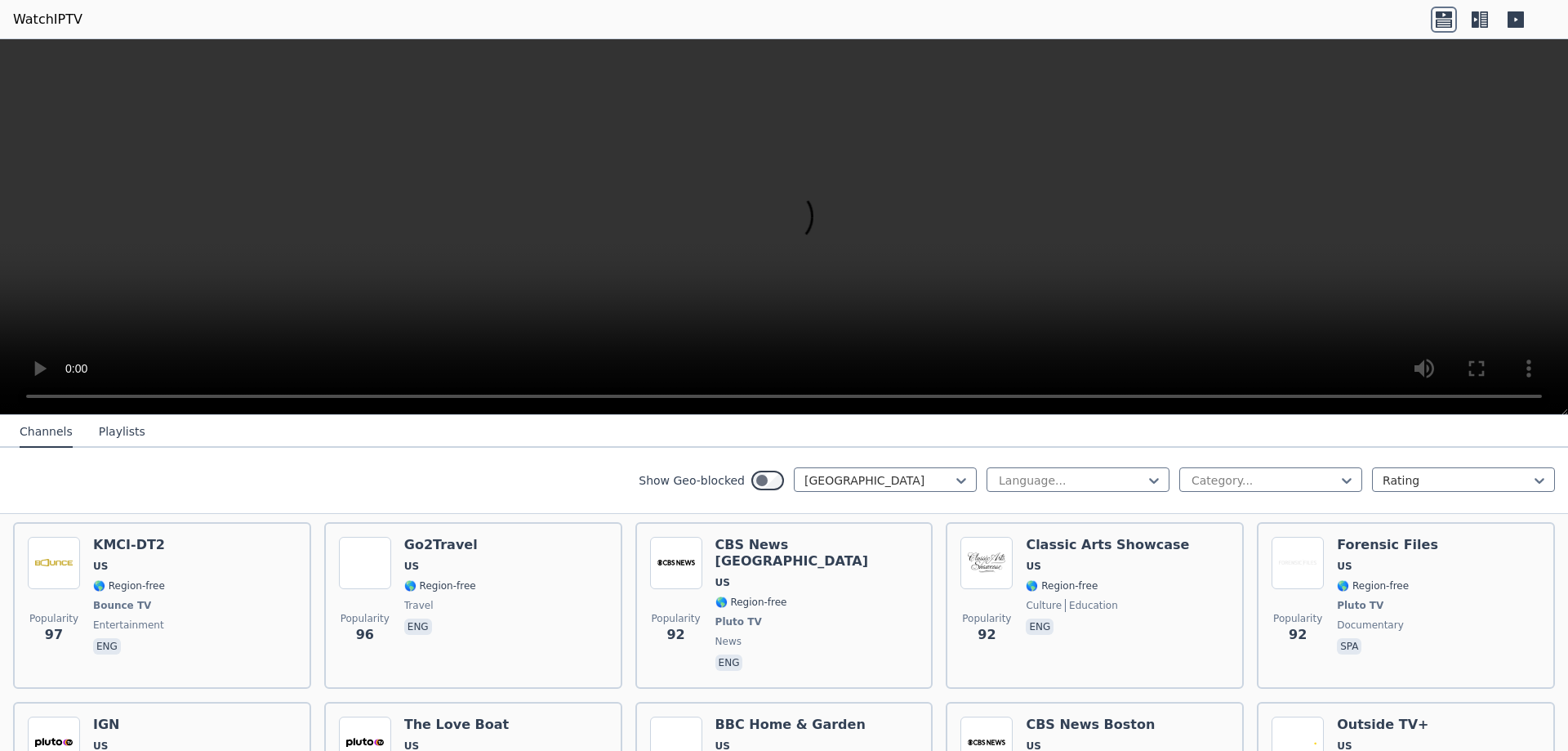
scroll to position [7424, 0]
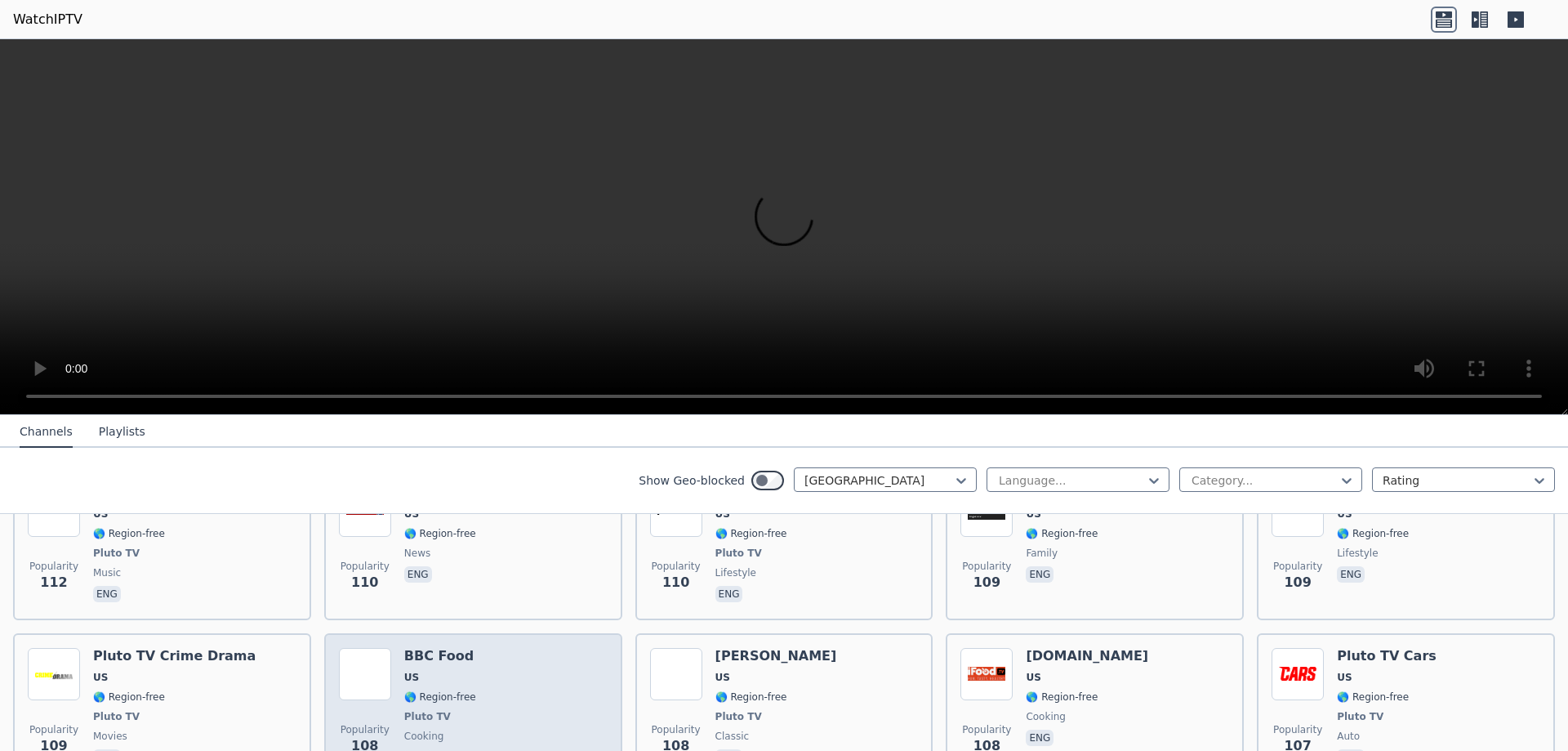
scroll to position [6853, 0]
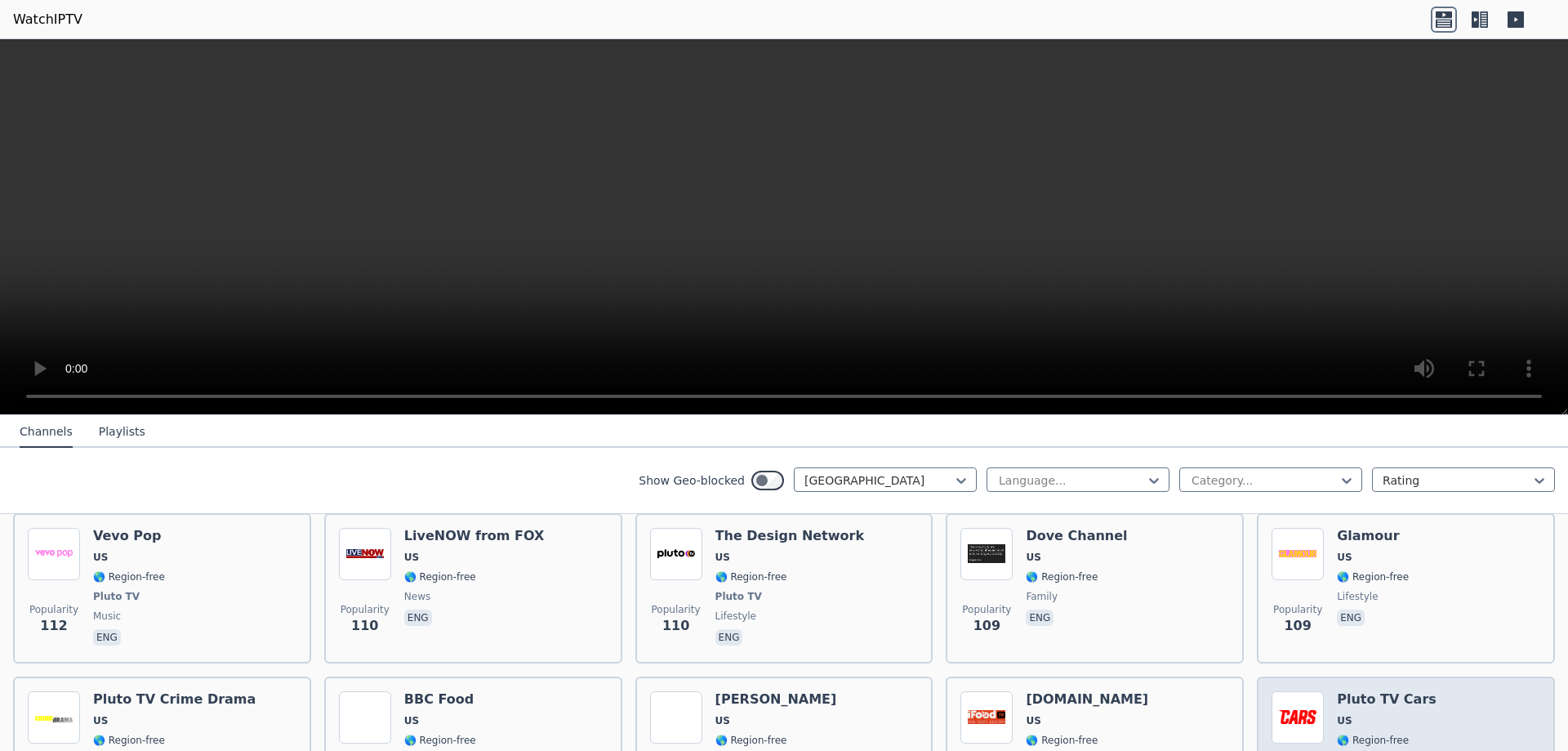
click at [1341, 692] on div "Pluto TV Cars US 🌎 Region-free Pluto TV auto eng" at bounding box center [1386, 752] width 99 height 121
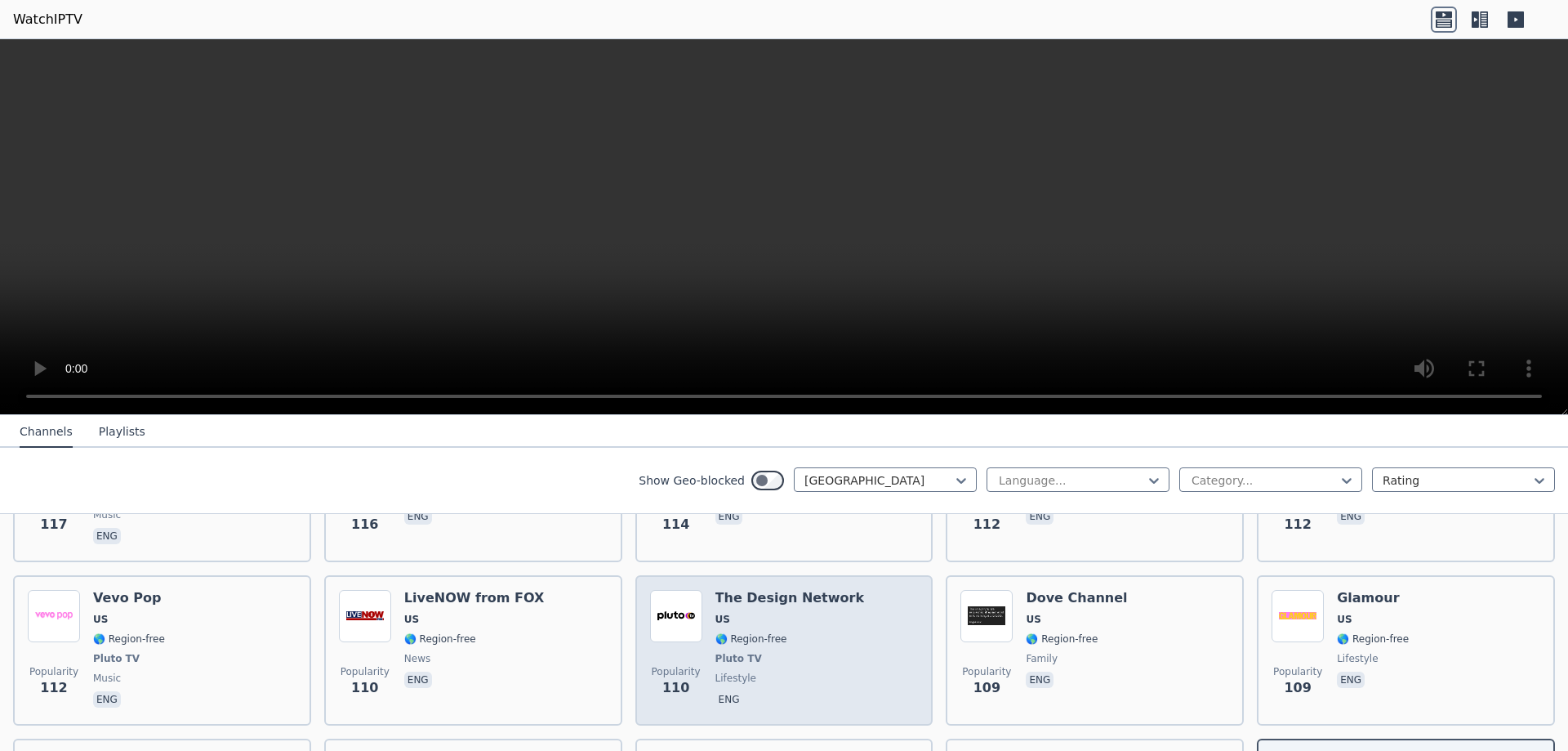
scroll to position [6689, 0]
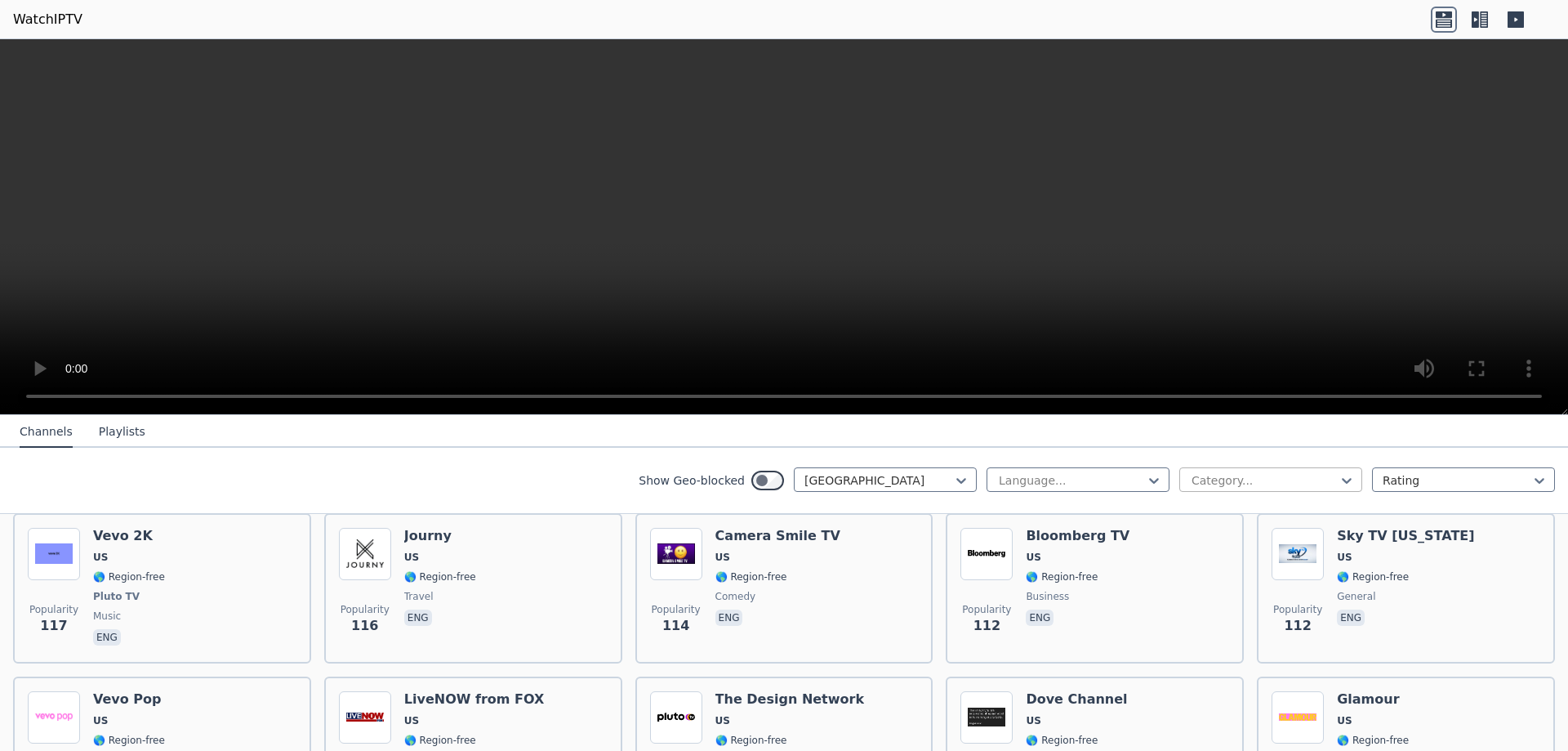
click at [1230, 481] on div at bounding box center [1264, 481] width 149 height 17
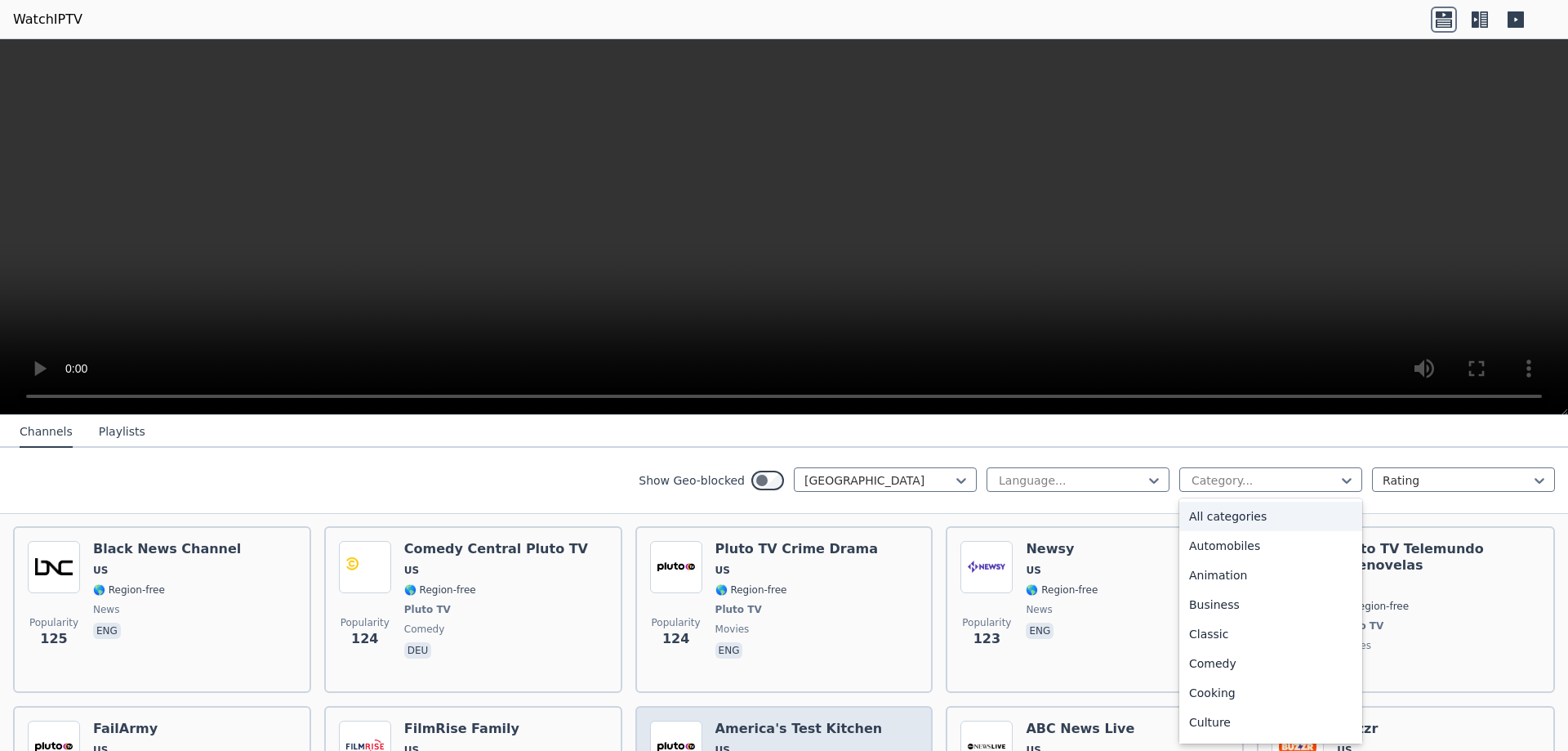
scroll to position [6363, 0]
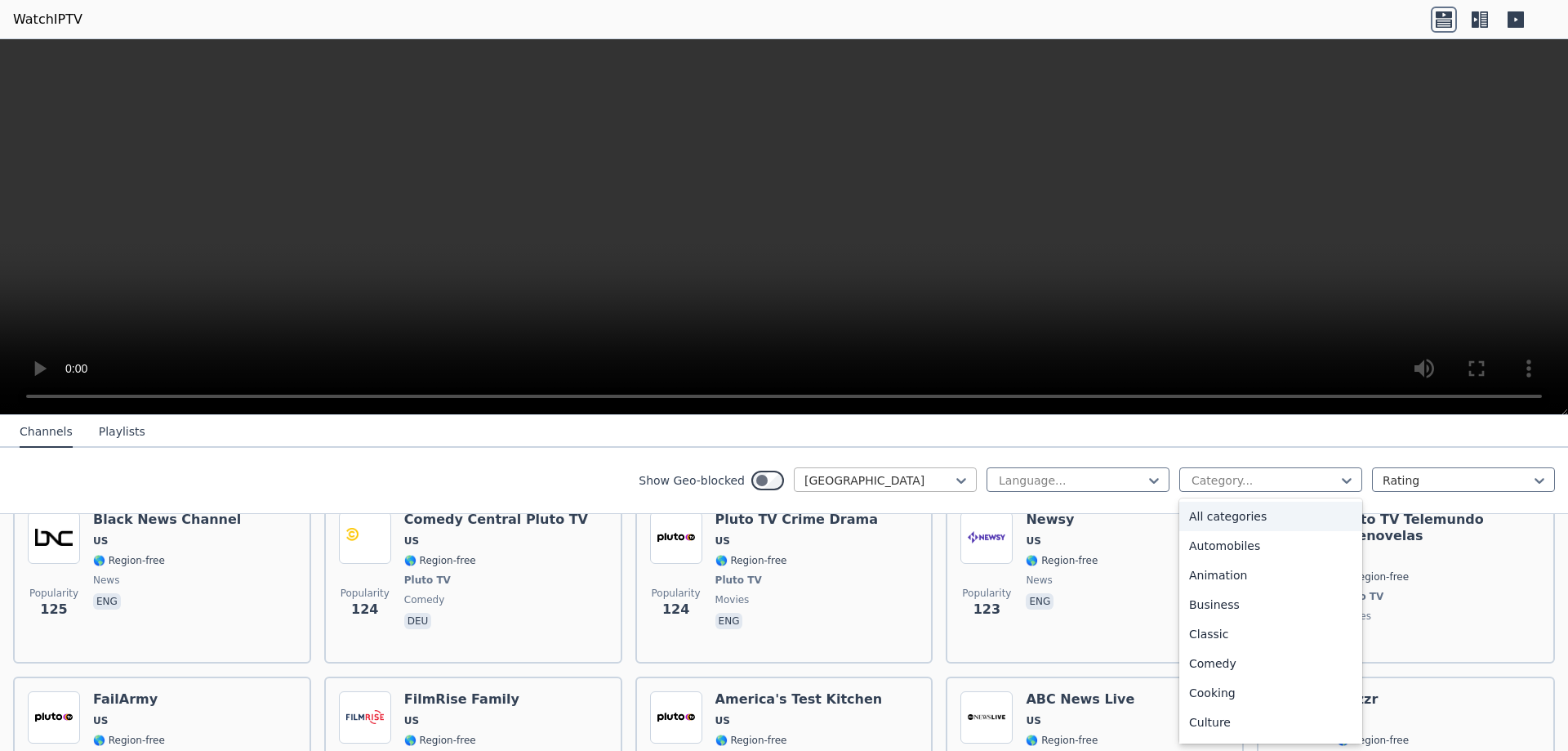
click at [865, 479] on div at bounding box center [879, 481] width 149 height 17
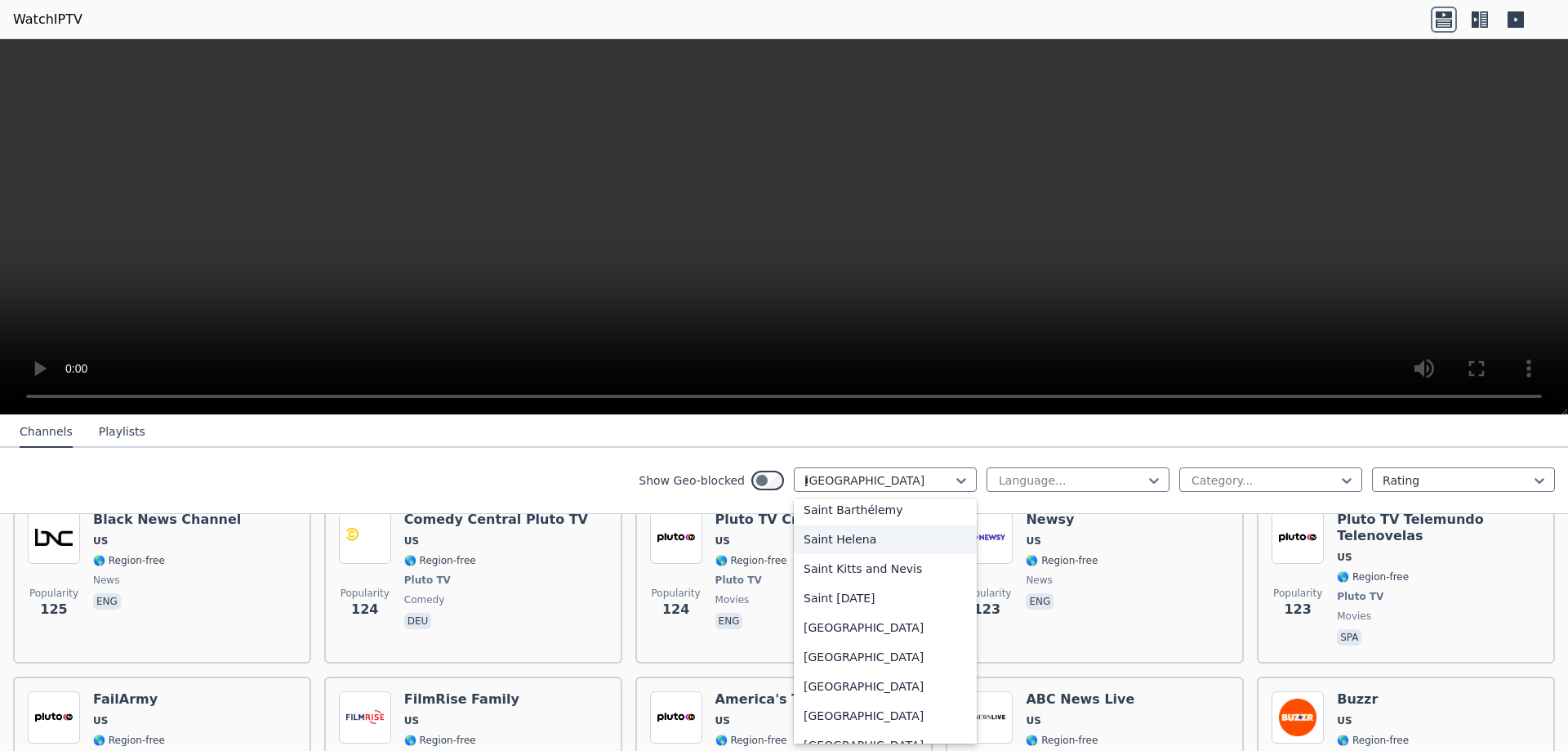
scroll to position [232, 0]
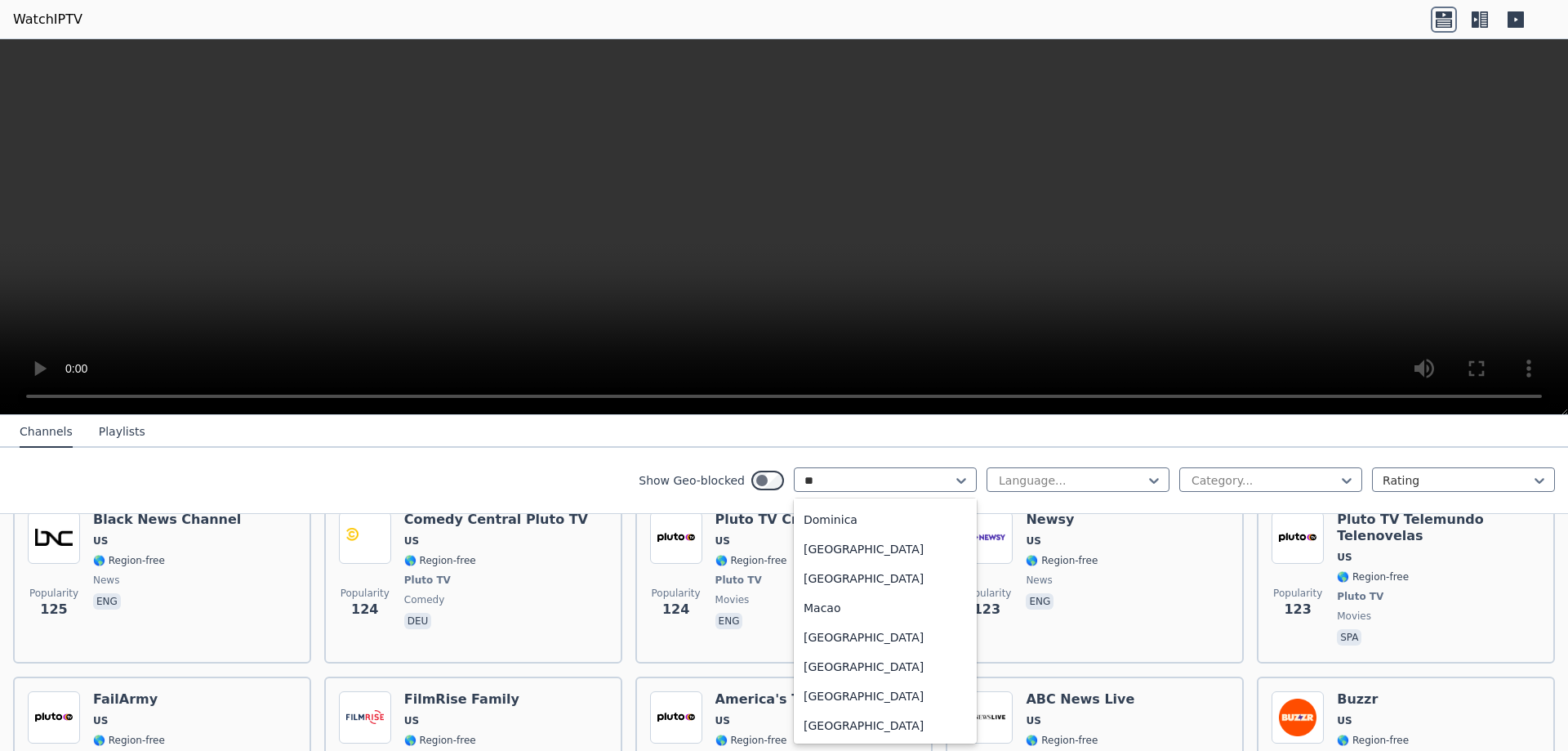
type input "***"
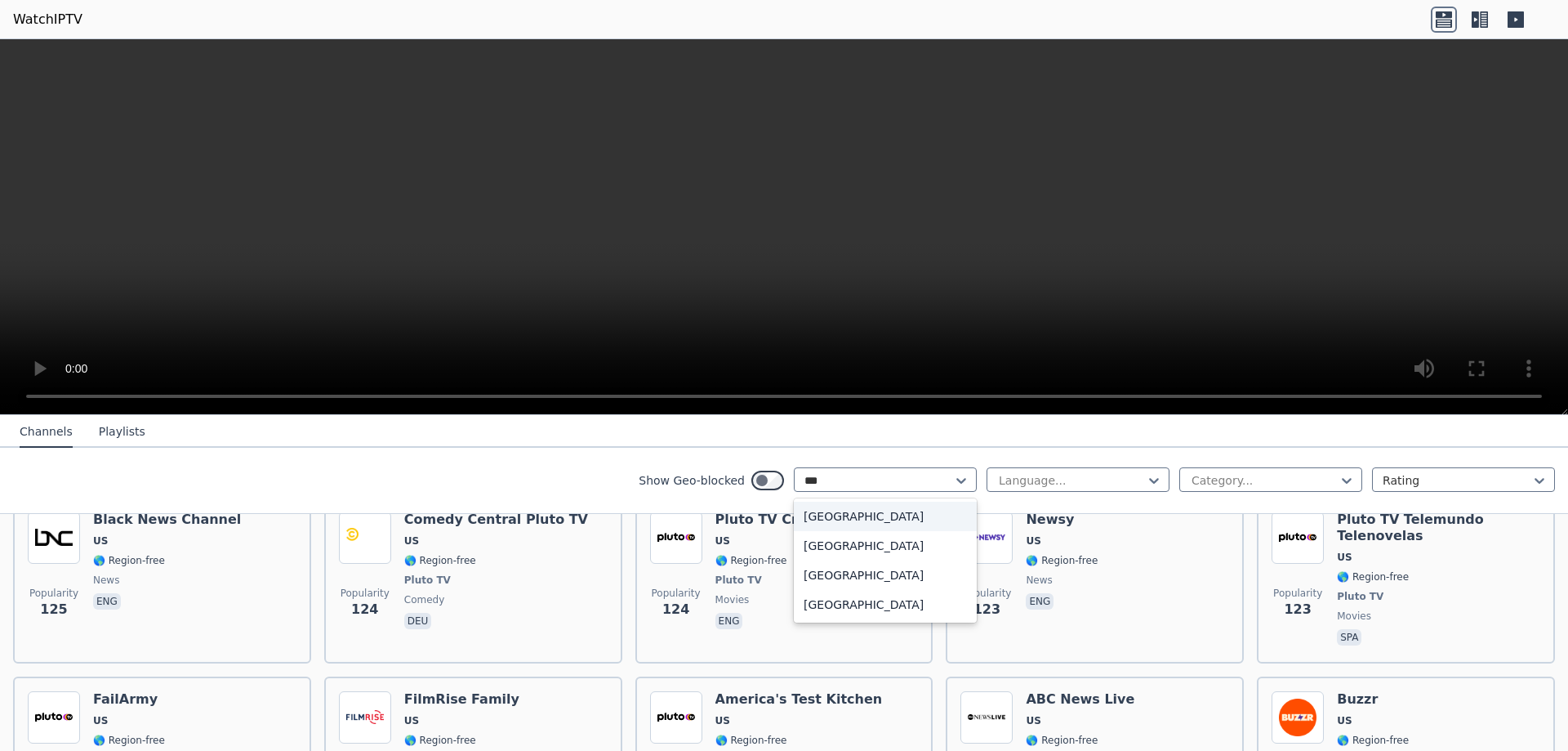
scroll to position [0, 0]
click at [854, 523] on div "[GEOGRAPHIC_DATA]" at bounding box center [884, 517] width 183 height 30
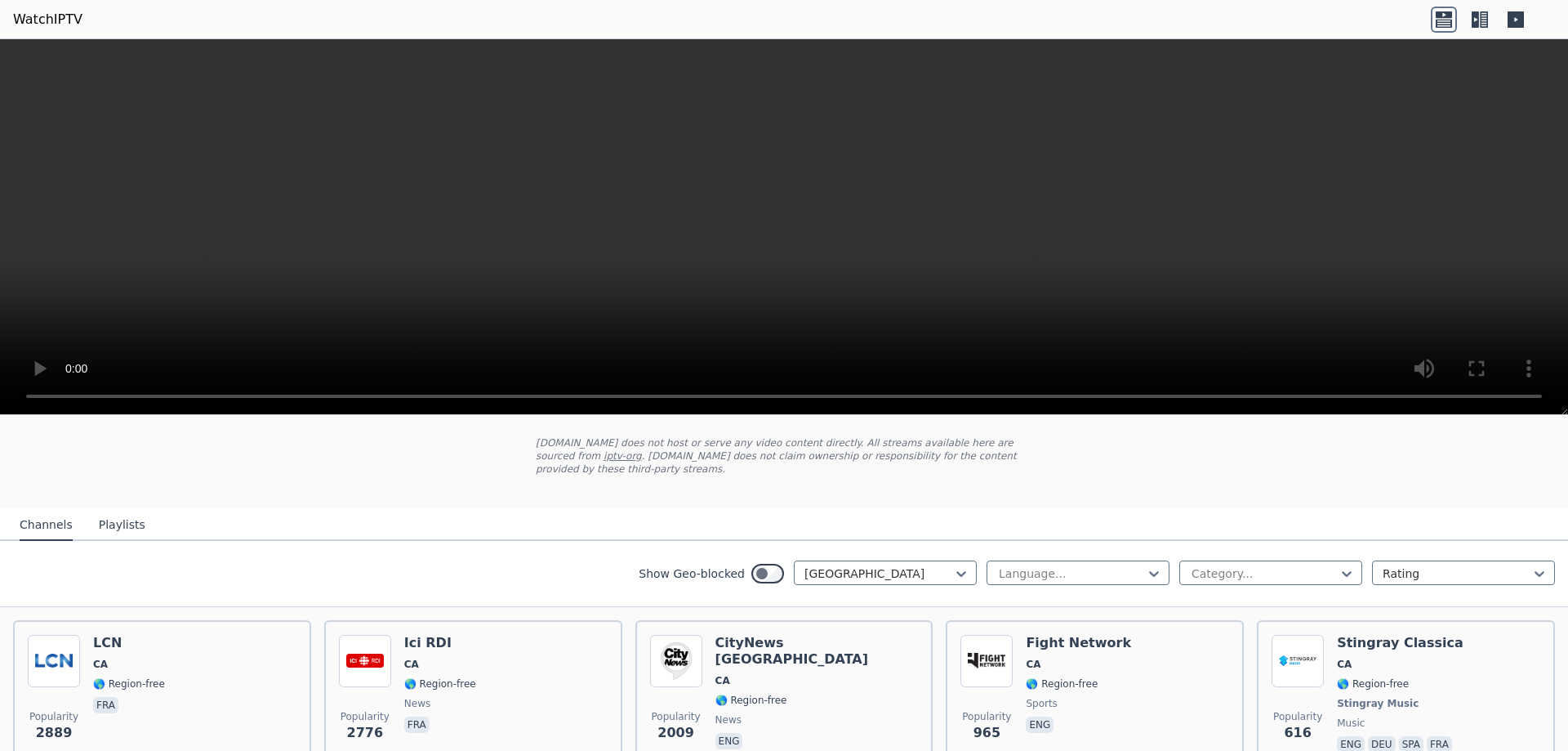
scroll to position [82, 0]
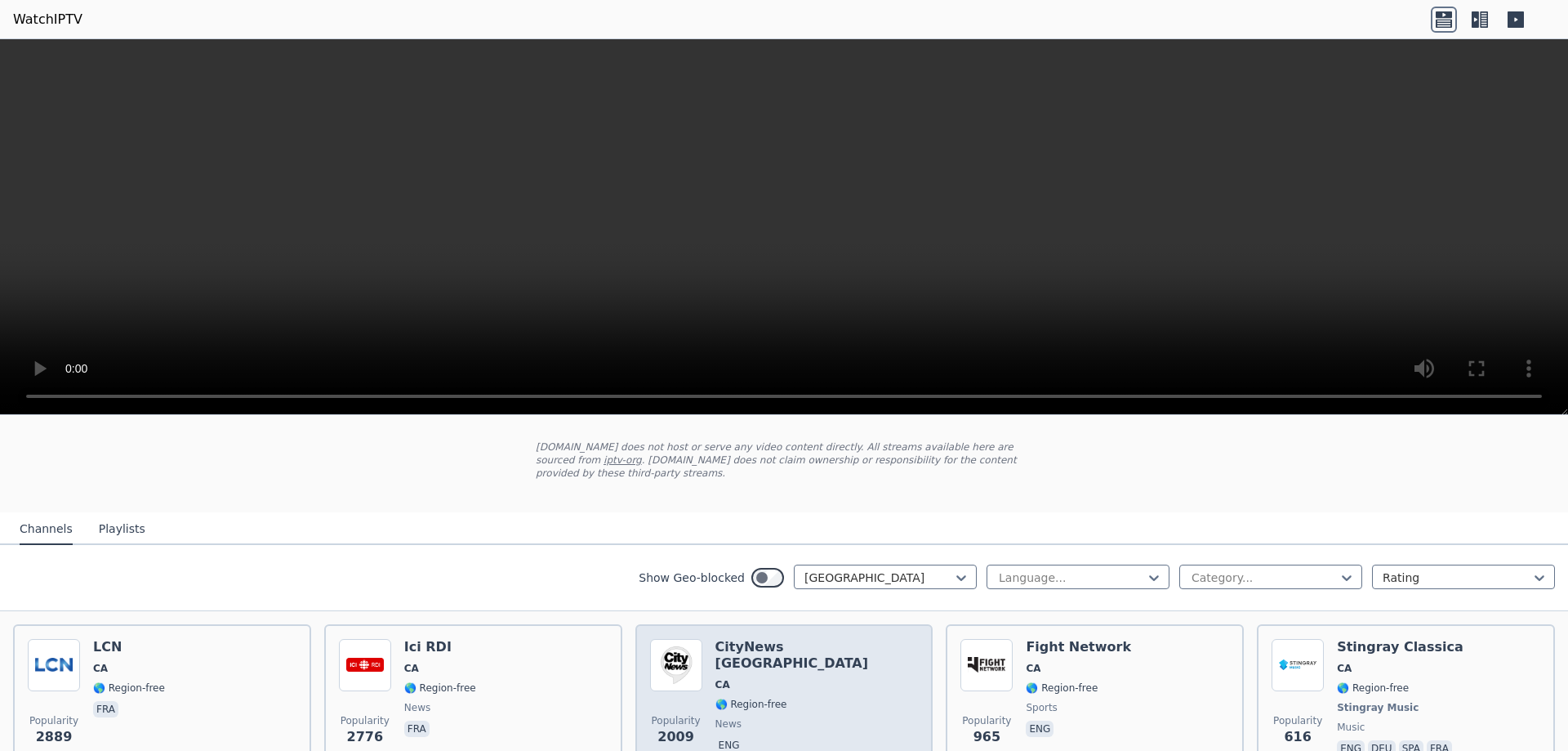
click at [819, 653] on div "Popularity 2009 CityNews [GEOGRAPHIC_DATA] [GEOGRAPHIC_DATA] 🌎 Region-free news…" at bounding box center [784, 699] width 268 height 121
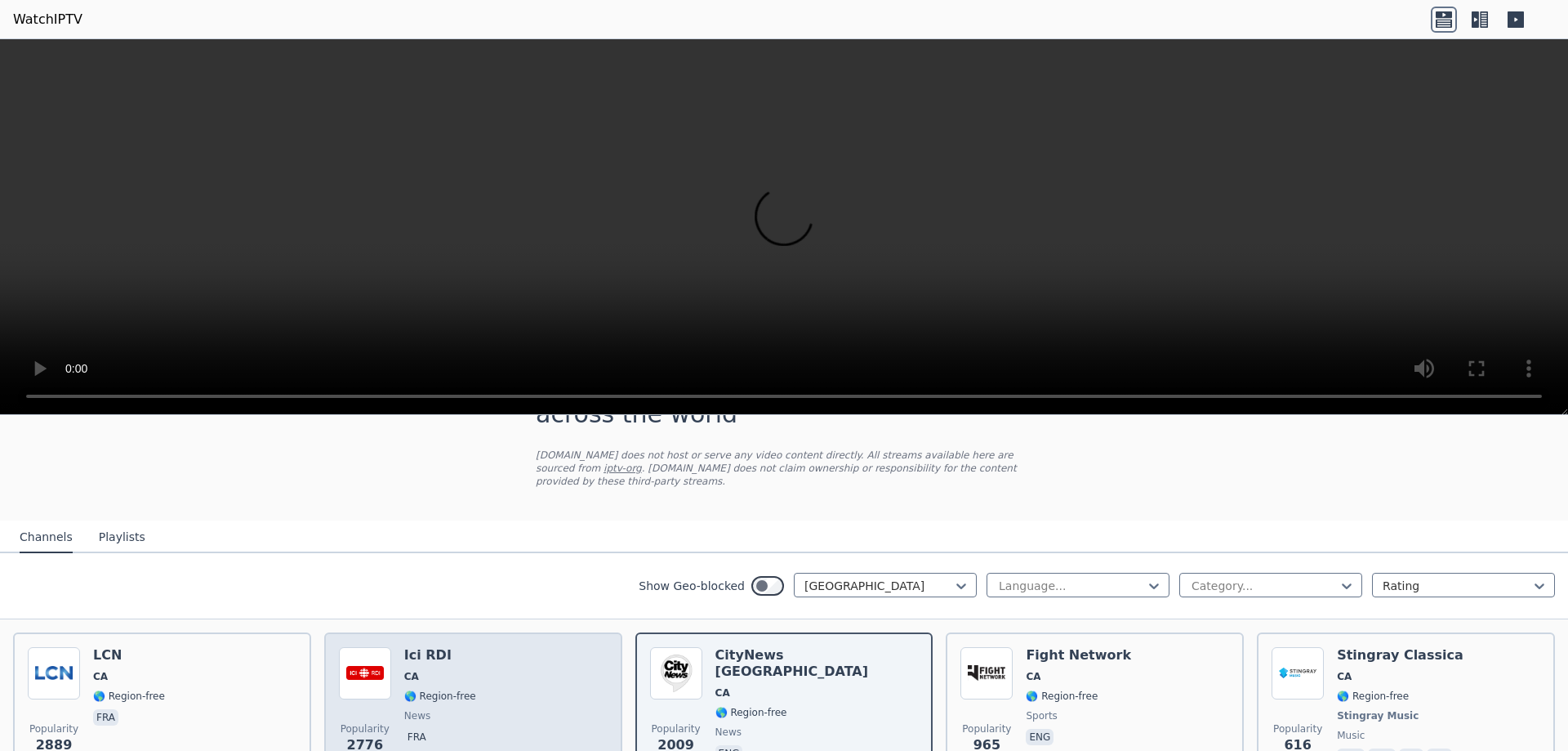
scroll to position [72, 0]
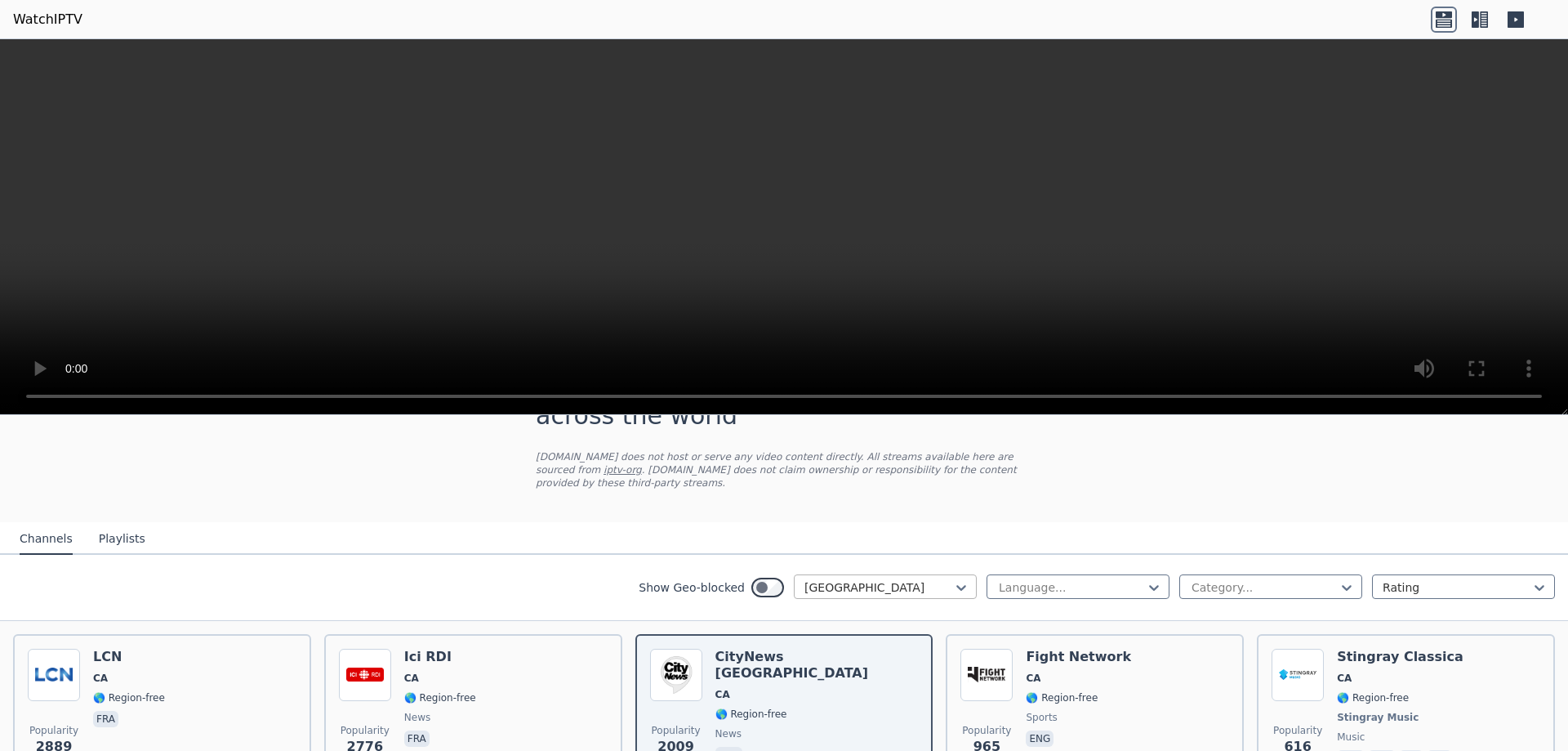
click at [830, 579] on div at bounding box center [879, 587] width 149 height 17
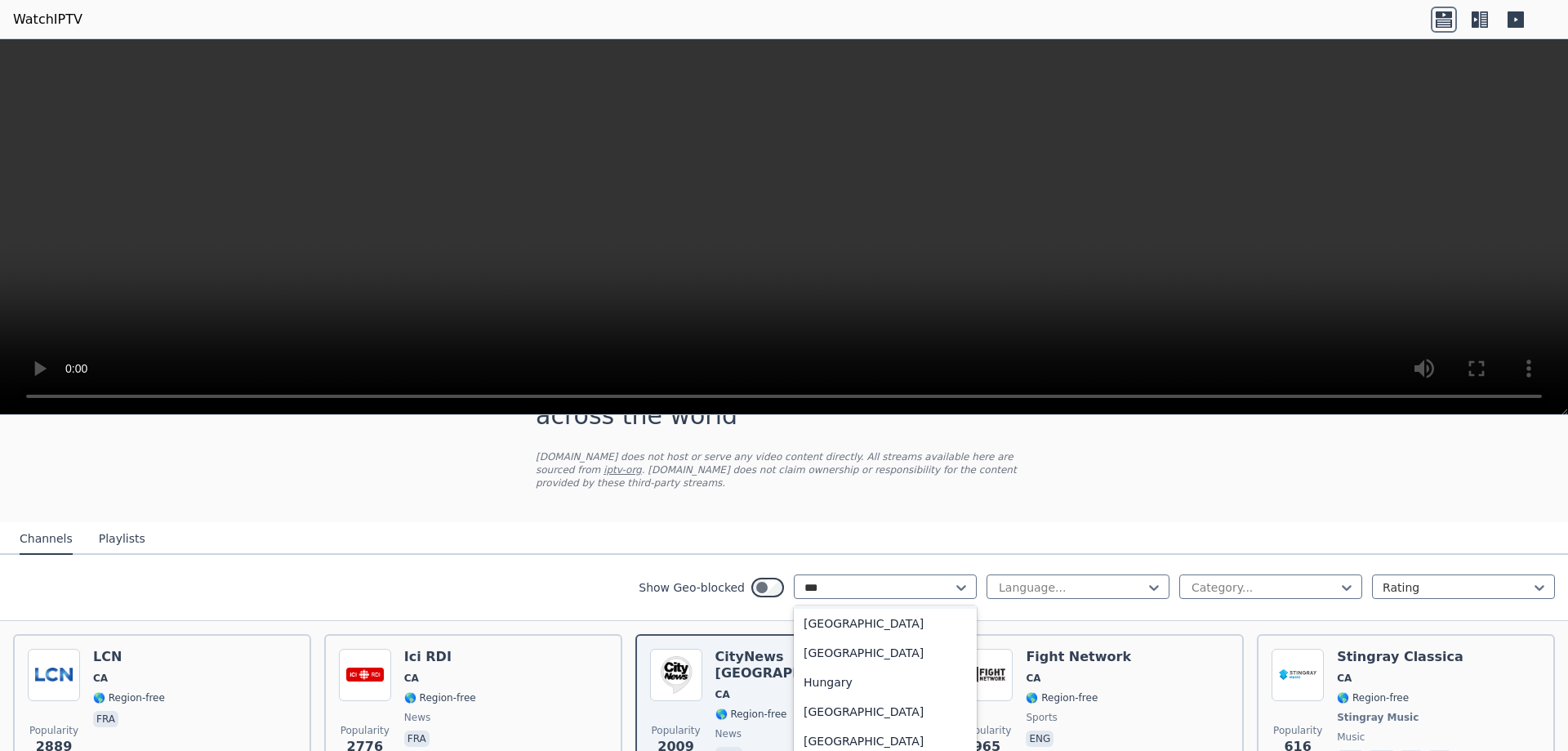
scroll to position [0, 0]
type input "******"
